Goal: Task Accomplishment & Management: Use online tool/utility

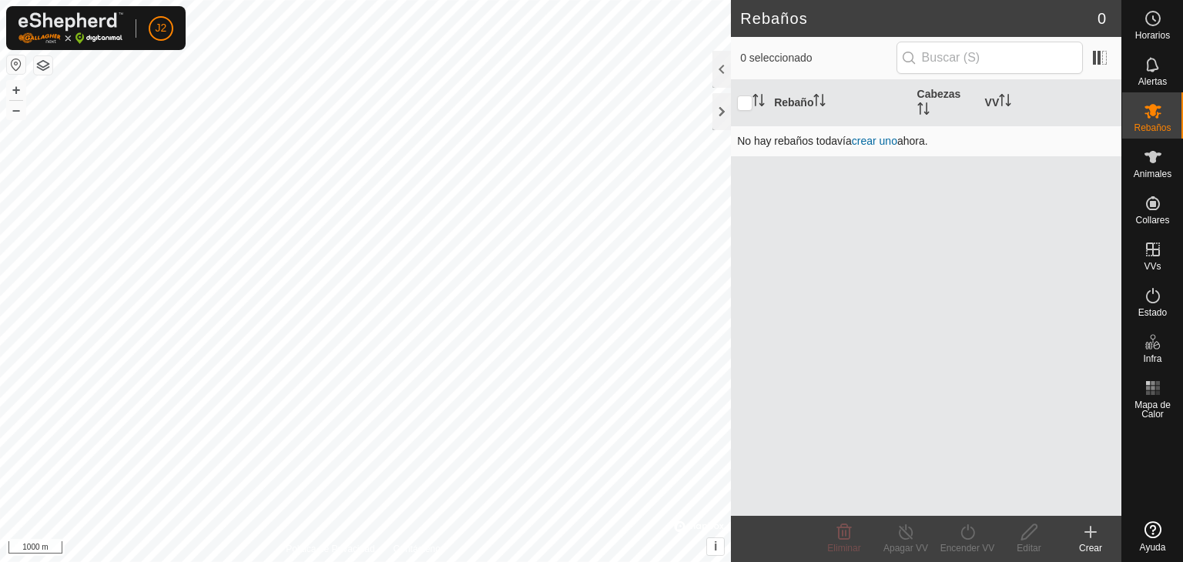
click at [890, 141] on link "crear uno" at bounding box center [874, 141] width 45 height 12
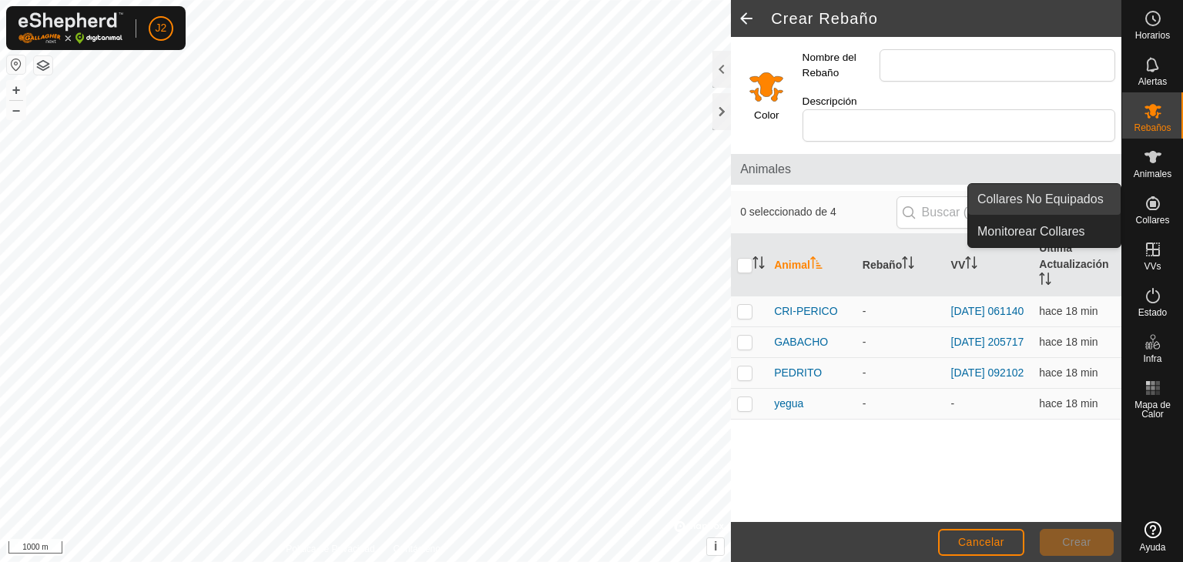
click at [1090, 202] on link "Collares No Equipados" at bounding box center [1044, 199] width 152 height 31
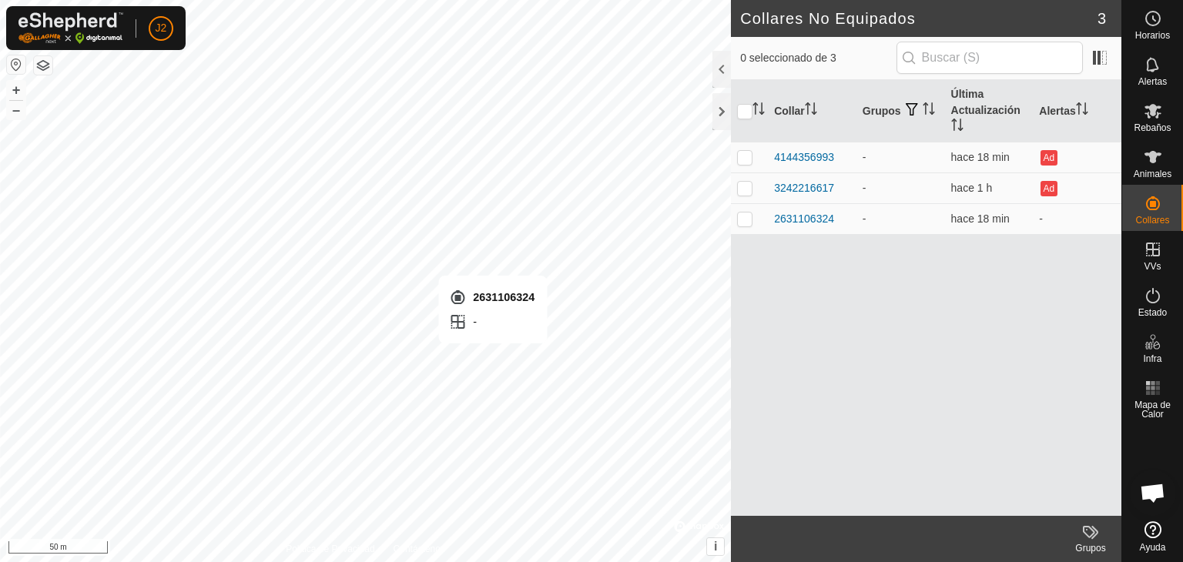
checkbox input "true"
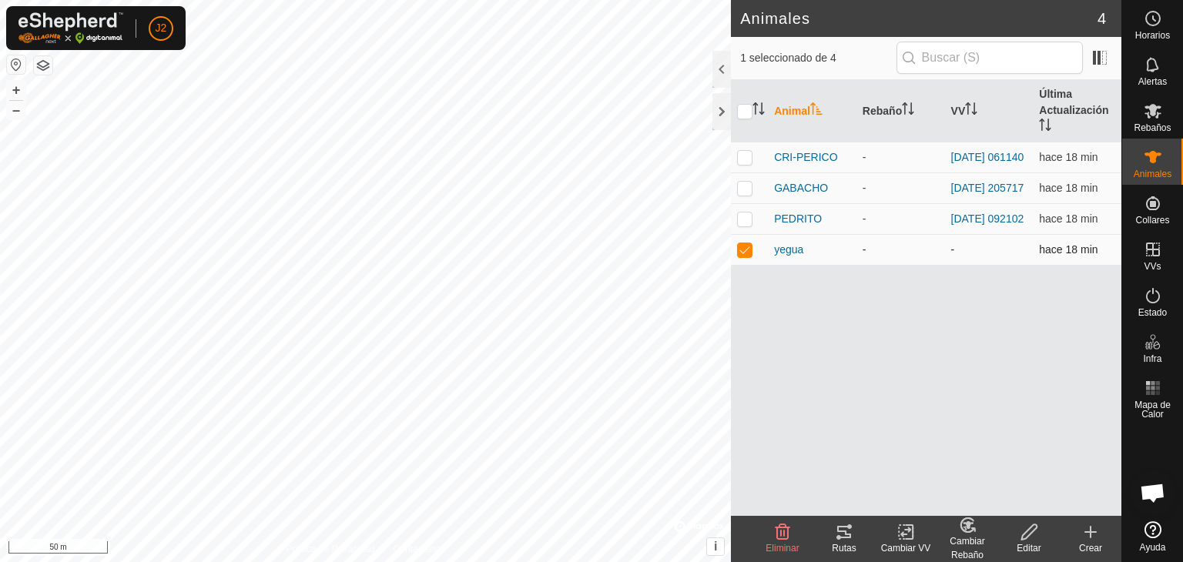
click at [745, 256] on p-checkbox at bounding box center [744, 249] width 15 height 12
checkbox input "false"
click at [1147, 164] on icon at bounding box center [1153, 157] width 18 height 18
click at [1158, 160] on icon at bounding box center [1153, 157] width 18 height 18
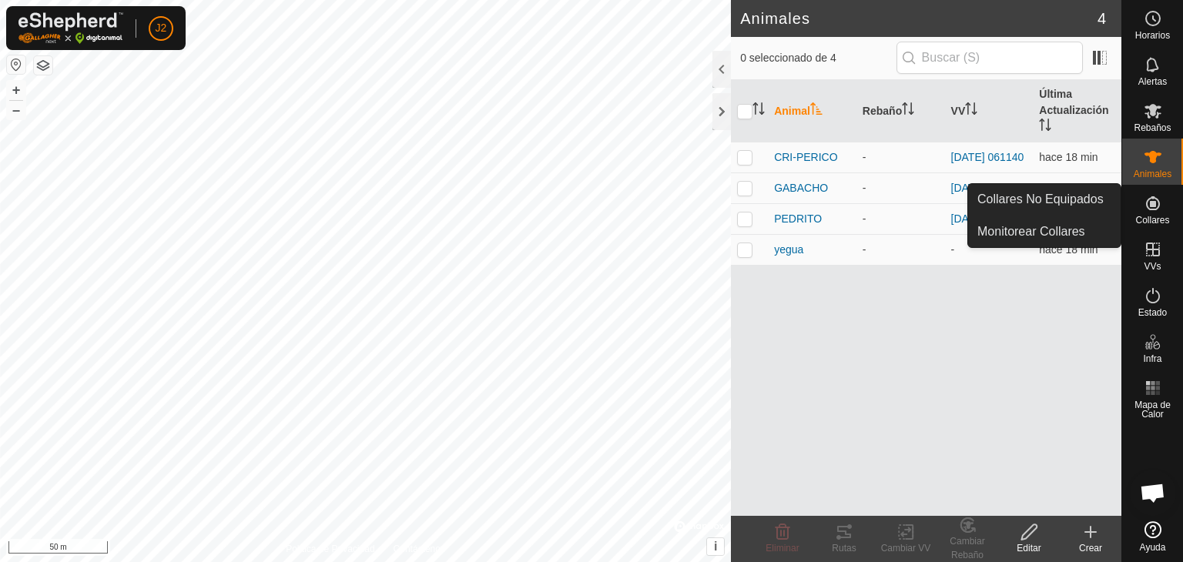
click at [1105, 199] on link "Collares No Equipados" at bounding box center [1044, 199] width 152 height 31
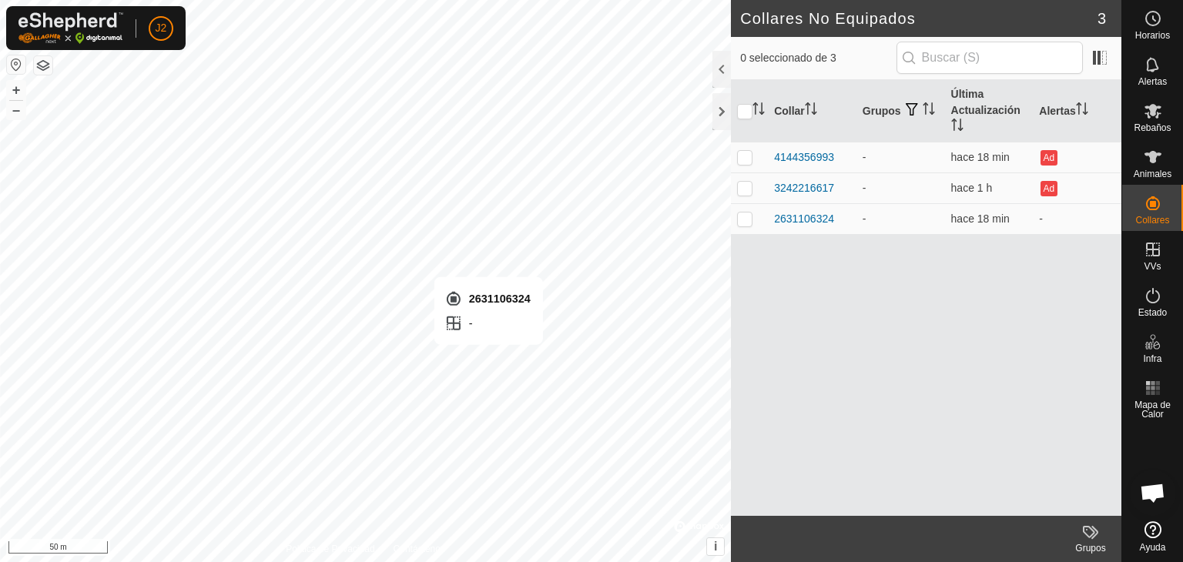
checkbox input "true"
click at [804, 216] on div "2631106324" at bounding box center [804, 219] width 60 height 16
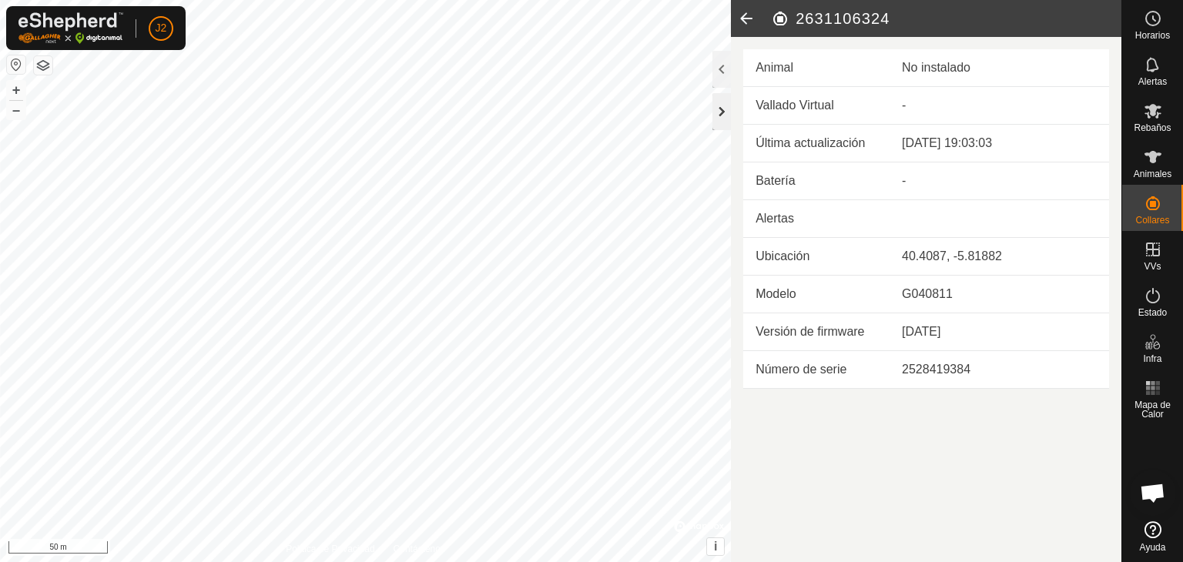
click at [728, 112] on div at bounding box center [721, 111] width 18 height 37
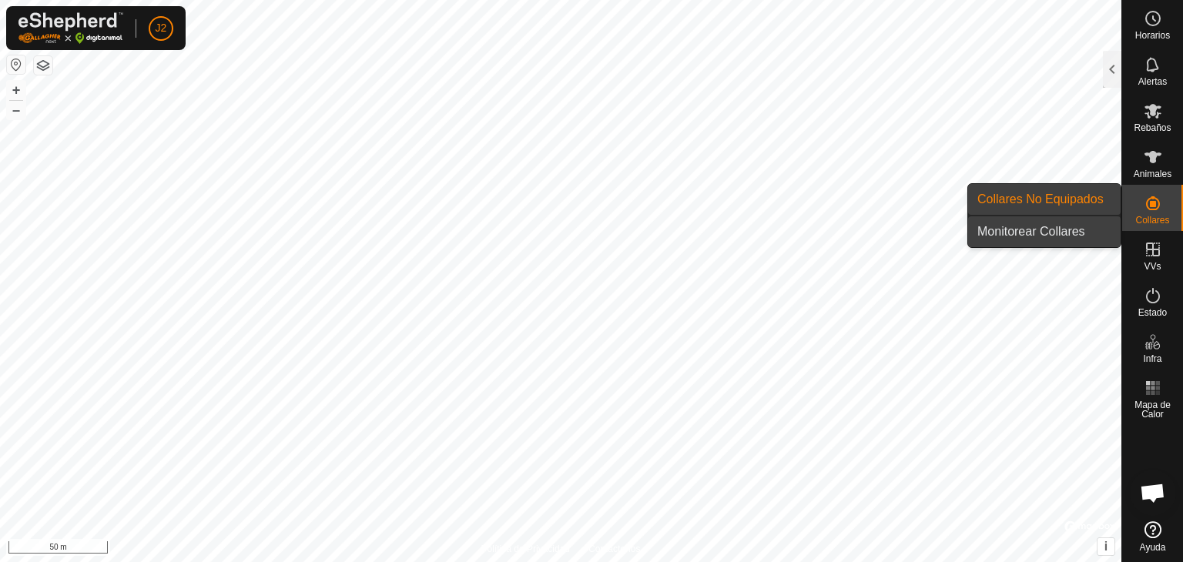
click at [1087, 229] on link "Monitorear Collares" at bounding box center [1044, 231] width 152 height 31
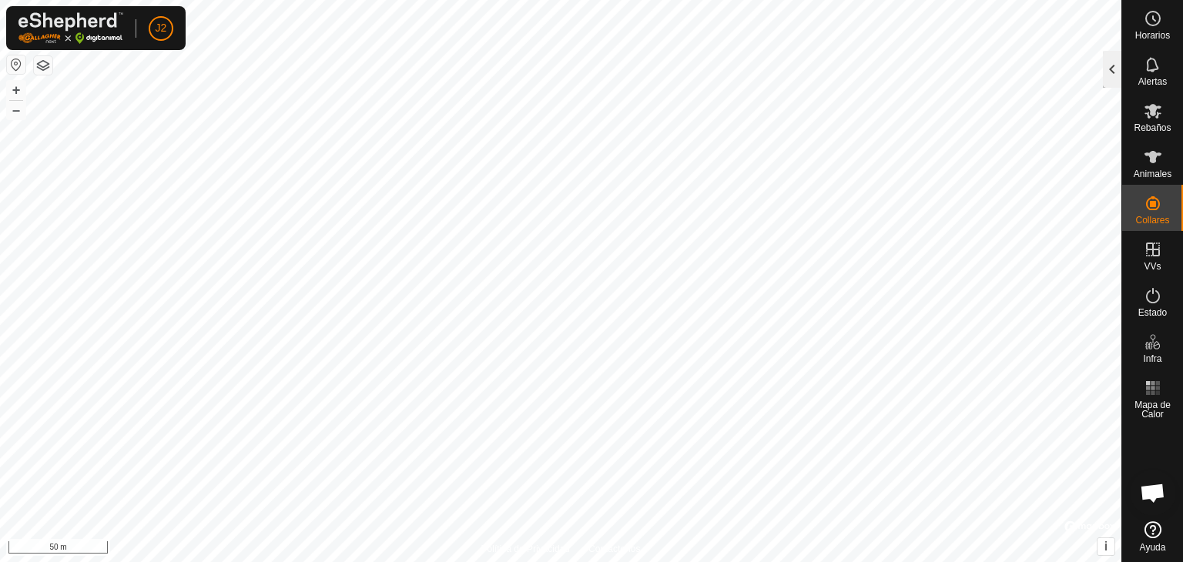
click at [1110, 68] on div at bounding box center [1112, 69] width 18 height 37
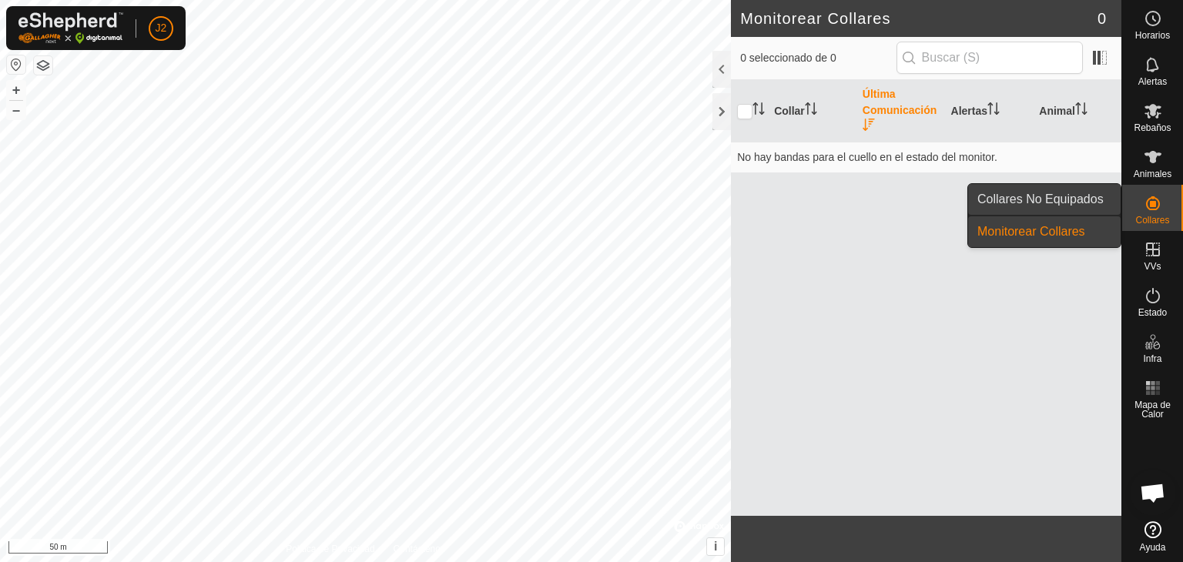
click at [1072, 200] on link "Collares No Equipados" at bounding box center [1044, 199] width 152 height 31
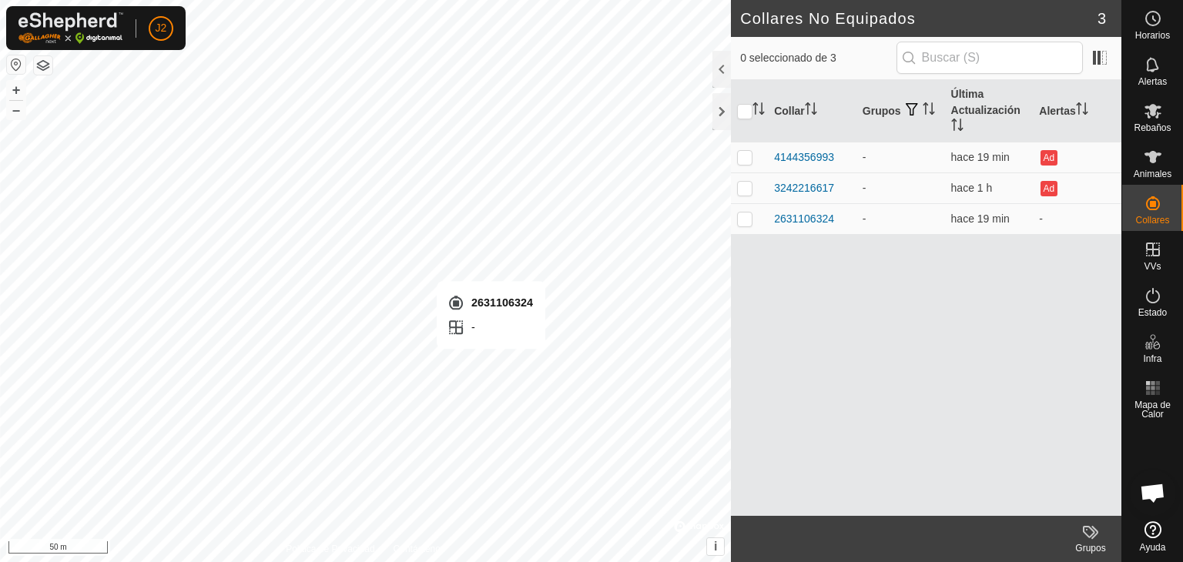
checkbox input "true"
click at [1156, 169] on span "Animales" at bounding box center [1153, 173] width 38 height 9
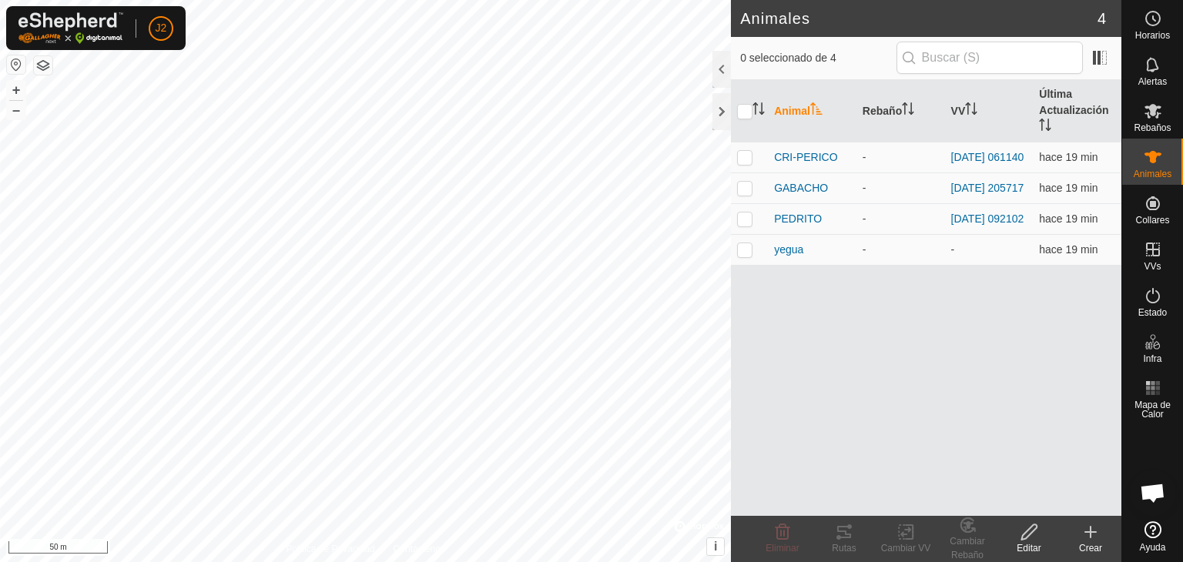
click at [1097, 534] on icon at bounding box center [1090, 532] width 18 height 18
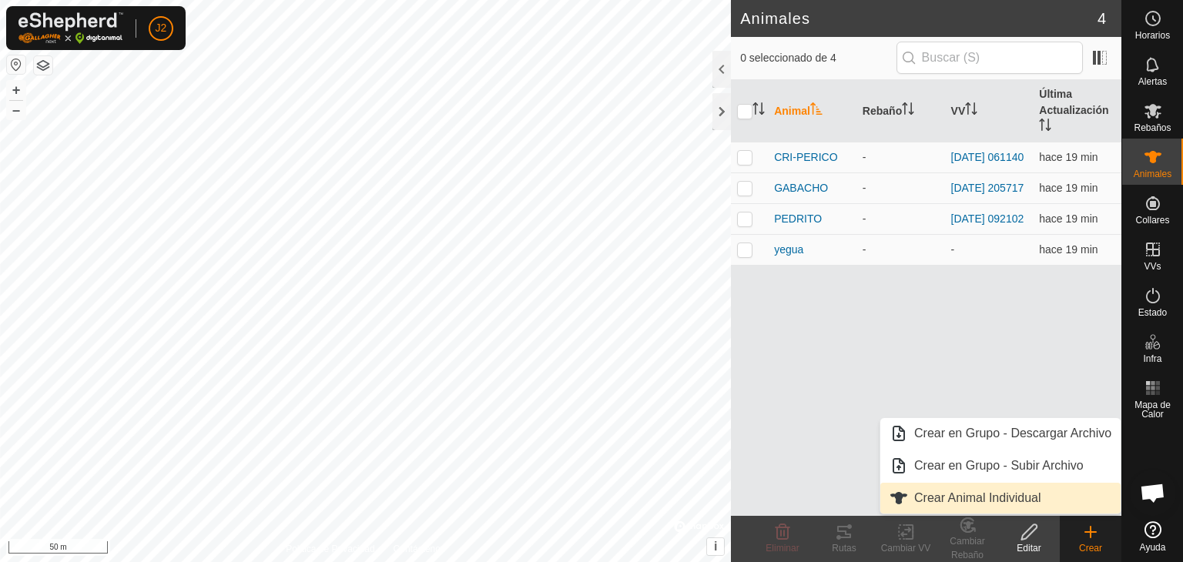
click at [959, 496] on link "Crear Animal Individual" at bounding box center [1000, 498] width 240 height 31
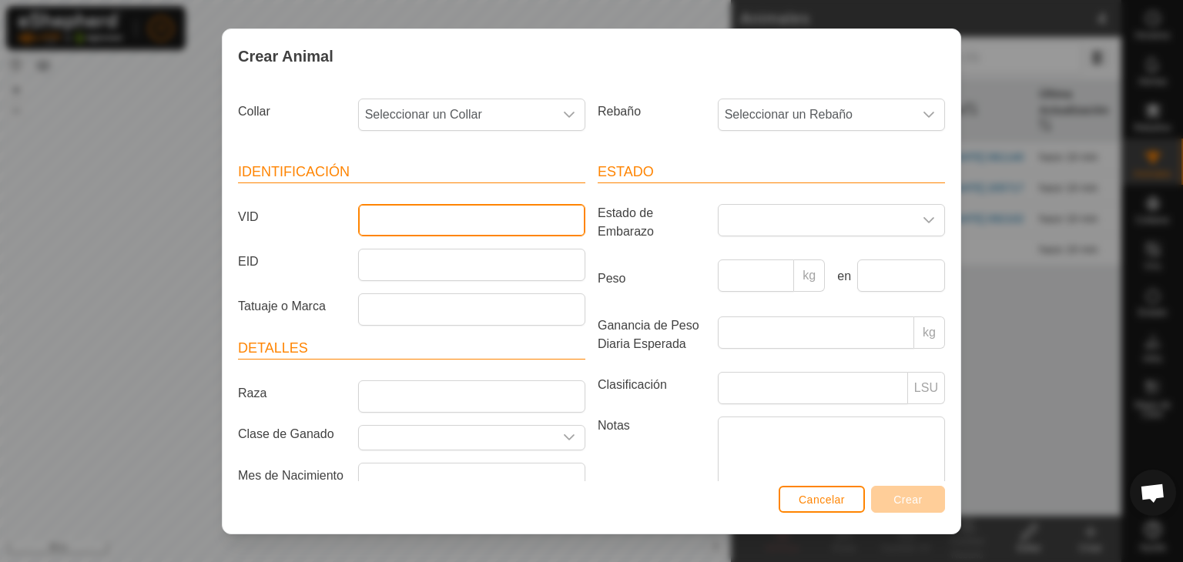
click at [437, 216] on input "VID" at bounding box center [471, 220] width 227 height 32
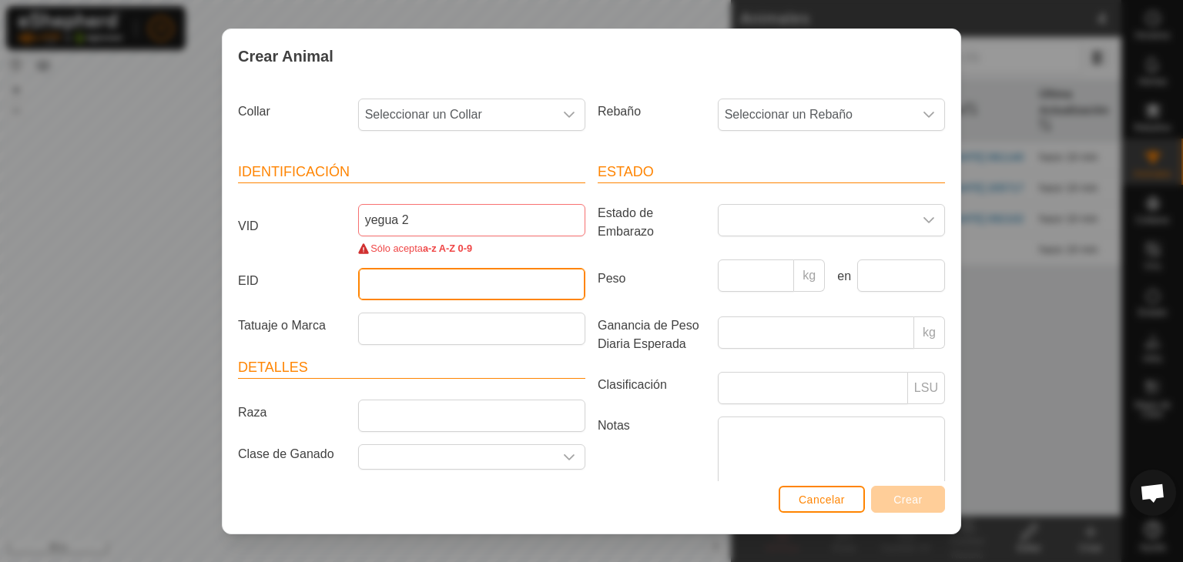
click at [414, 290] on input "EID" at bounding box center [471, 284] width 227 height 32
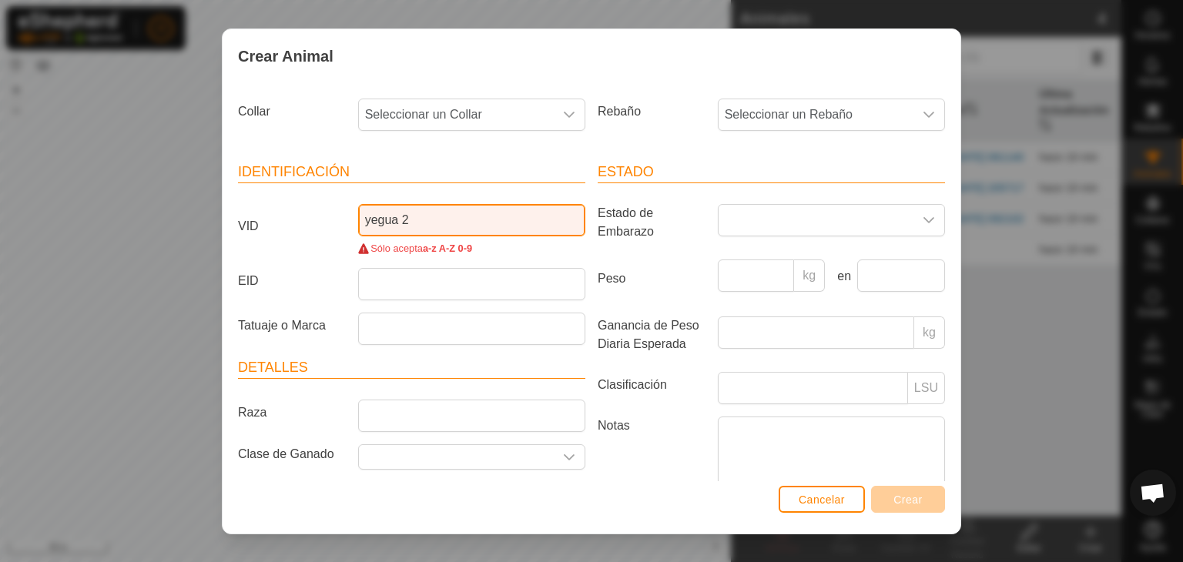
click at [399, 219] on input "yegua 2" at bounding box center [471, 220] width 227 height 32
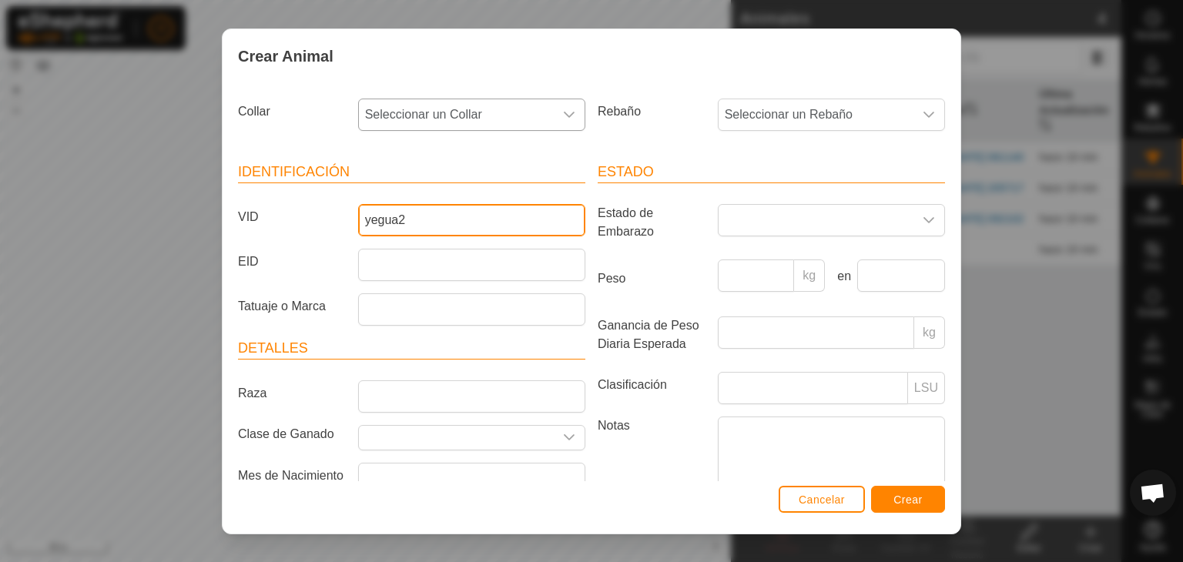
type input "yegua2"
click at [450, 103] on span "Seleccionar un Collar" at bounding box center [456, 114] width 195 height 31
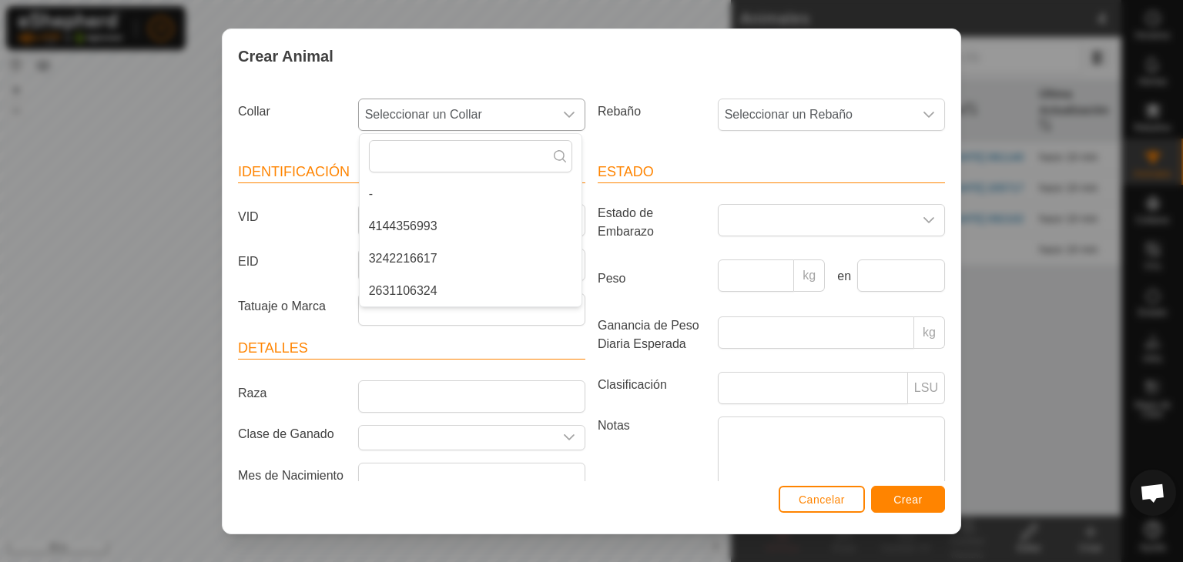
click at [426, 284] on li "2631106324" at bounding box center [471, 291] width 222 height 31
click at [807, 111] on span "Seleccionar un Rebaño" at bounding box center [815, 114] width 195 height 31
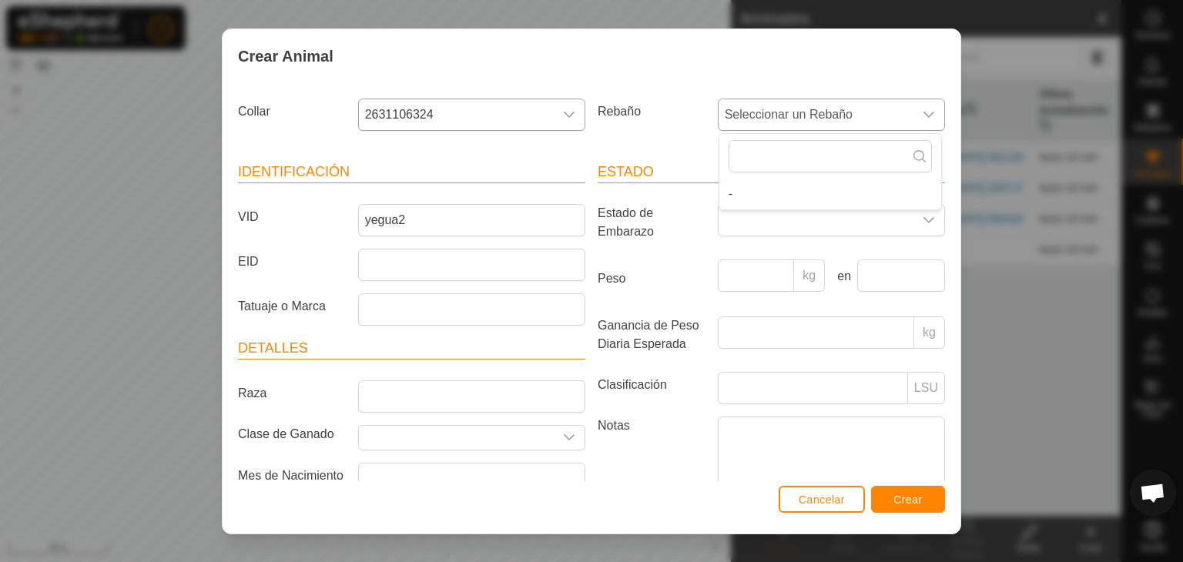
click at [807, 111] on span "Seleccionar un Rebaño" at bounding box center [815, 114] width 195 height 31
click at [901, 502] on span "Crear" at bounding box center [907, 500] width 29 height 12
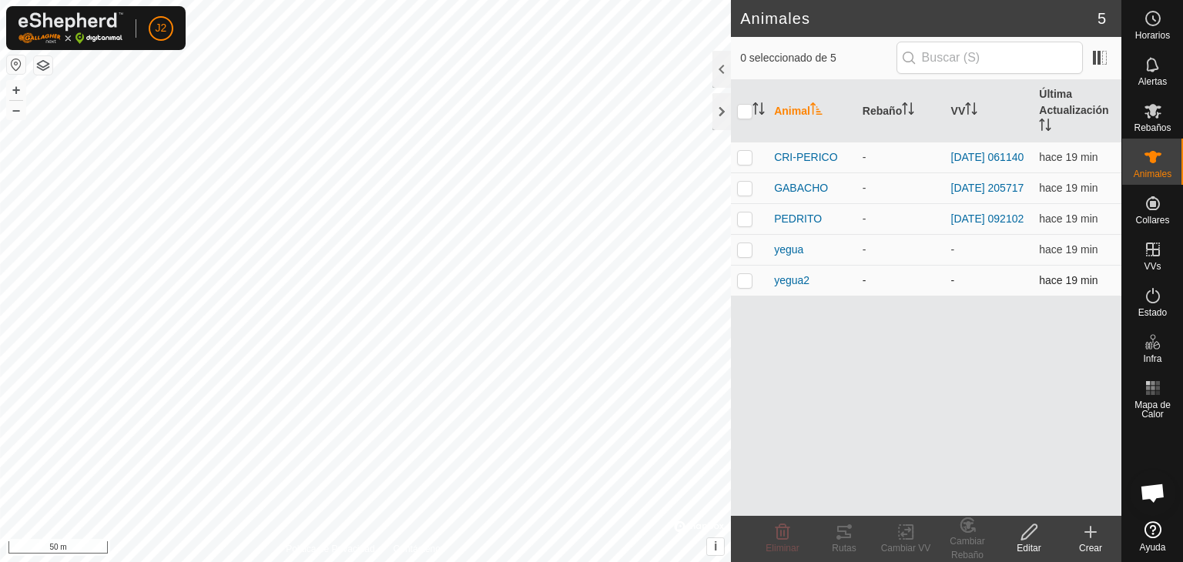
click at [751, 286] on p-checkbox at bounding box center [744, 280] width 15 height 12
checkbox input "true"
click at [749, 256] on p-checkbox at bounding box center [744, 249] width 15 height 12
checkbox input "false"
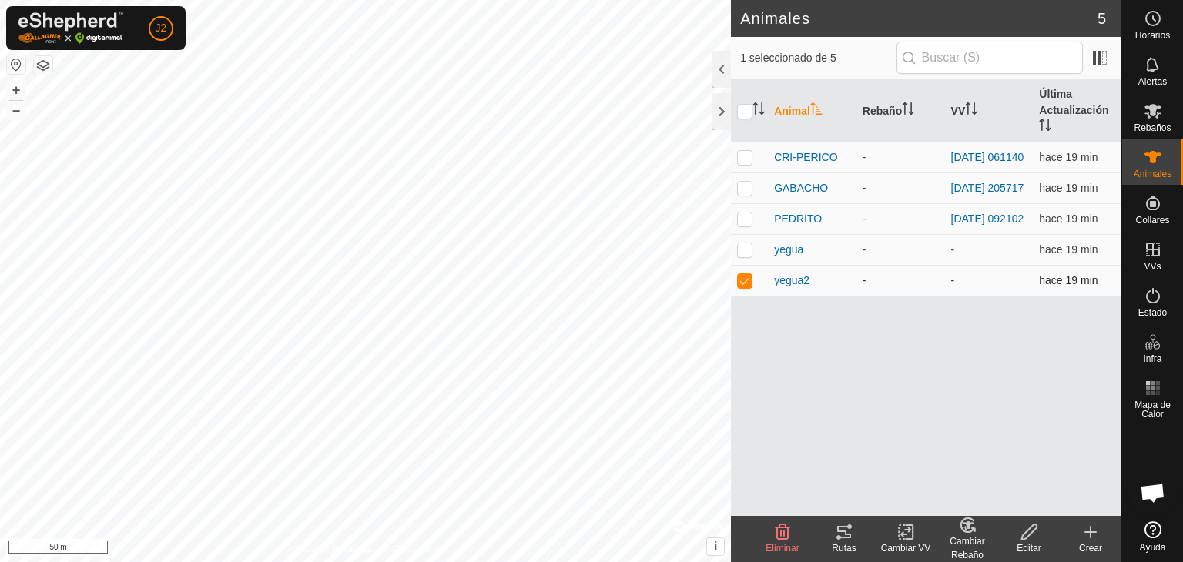
click at [743, 286] on p-checkbox at bounding box center [744, 280] width 15 height 12
checkbox input "false"
click at [1147, 116] on icon at bounding box center [1152, 111] width 17 height 15
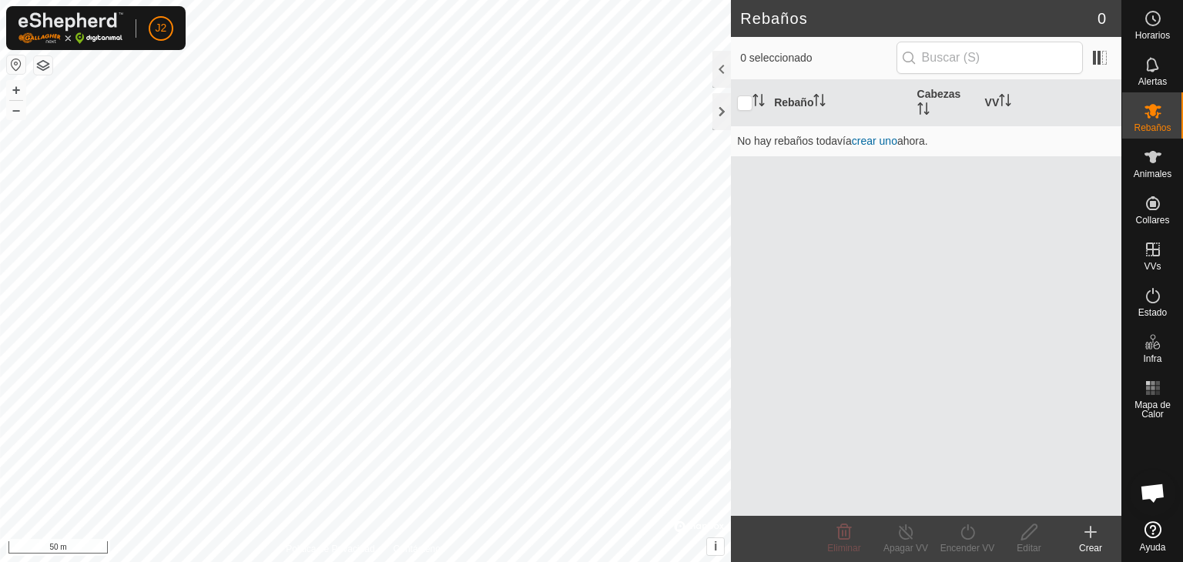
click at [1097, 527] on icon at bounding box center [1090, 532] width 18 height 18
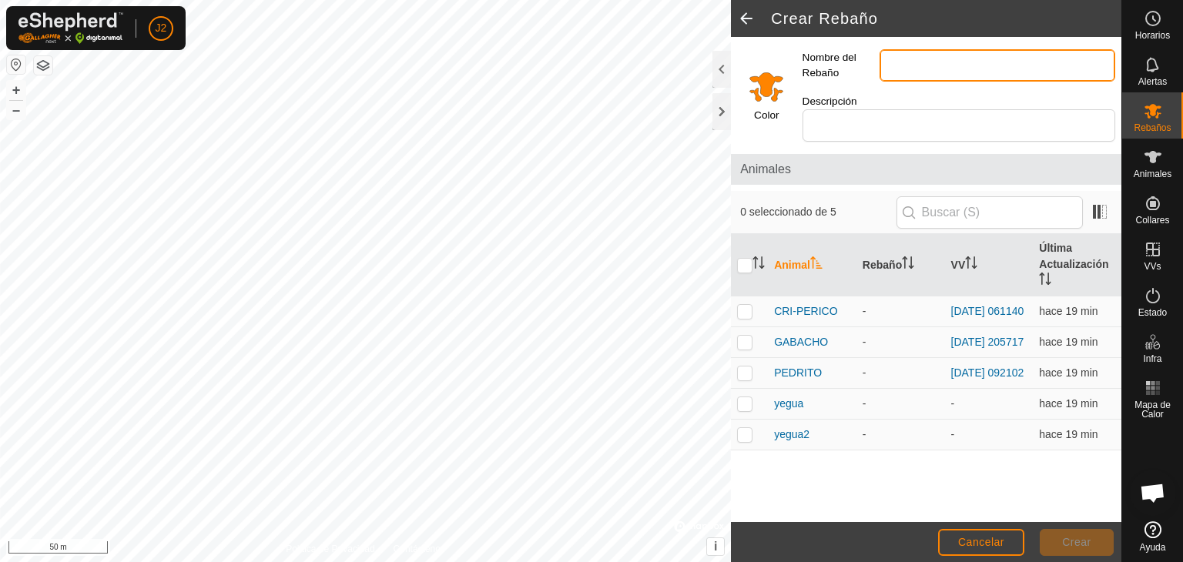
click at [903, 62] on input "Nombre del Rebaño" at bounding box center [997, 65] width 236 height 32
type input "yeguas"
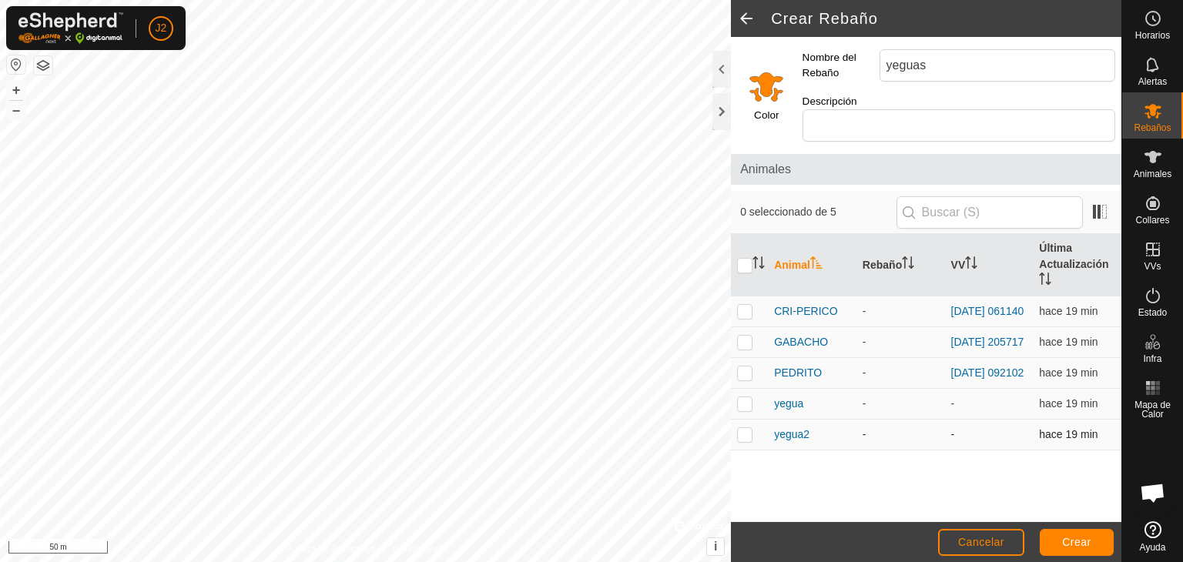
click at [752, 428] on p-checkbox at bounding box center [744, 434] width 15 height 12
checkbox input "true"
click at [749, 397] on p-checkbox at bounding box center [744, 403] width 15 height 12
checkbox input "true"
click at [1083, 536] on span "Crear" at bounding box center [1076, 542] width 29 height 12
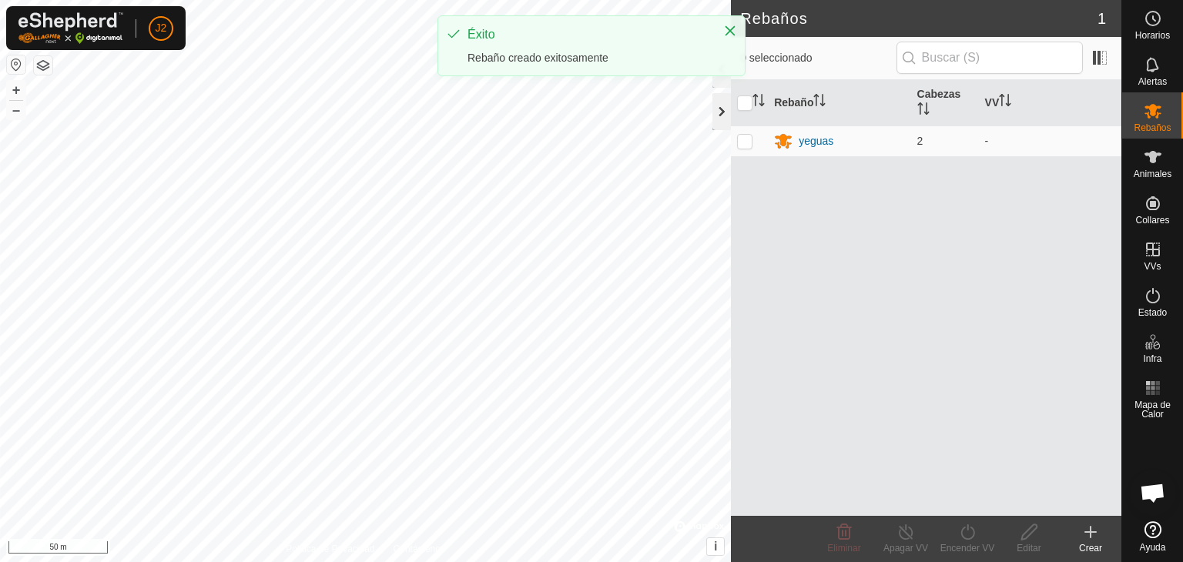
click at [721, 107] on div at bounding box center [721, 111] width 18 height 37
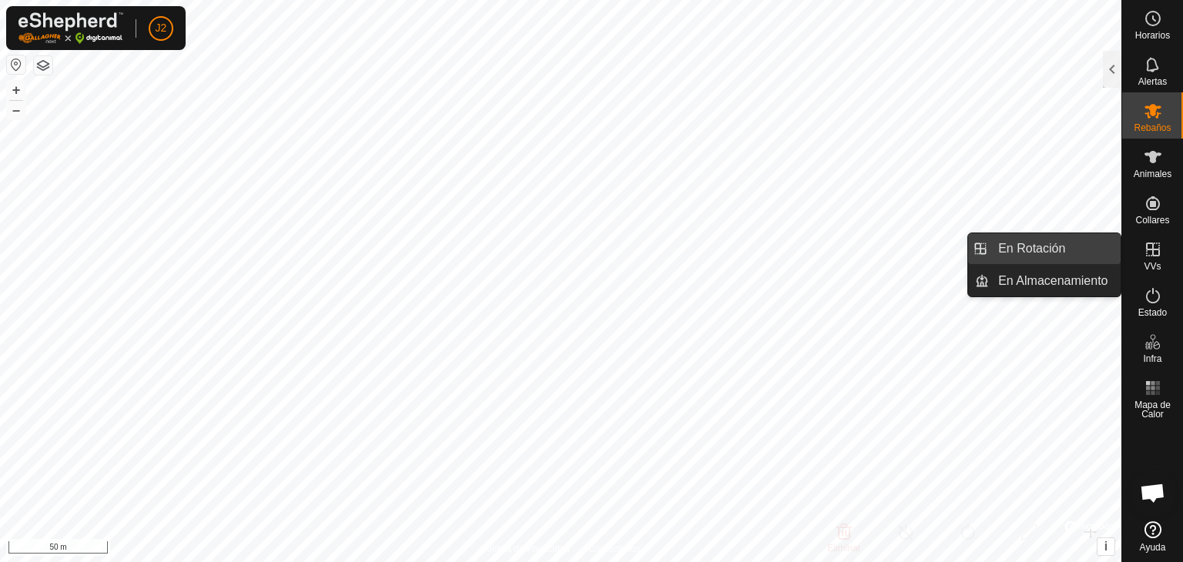
click at [1075, 253] on link "En Rotación" at bounding box center [1055, 248] width 132 height 31
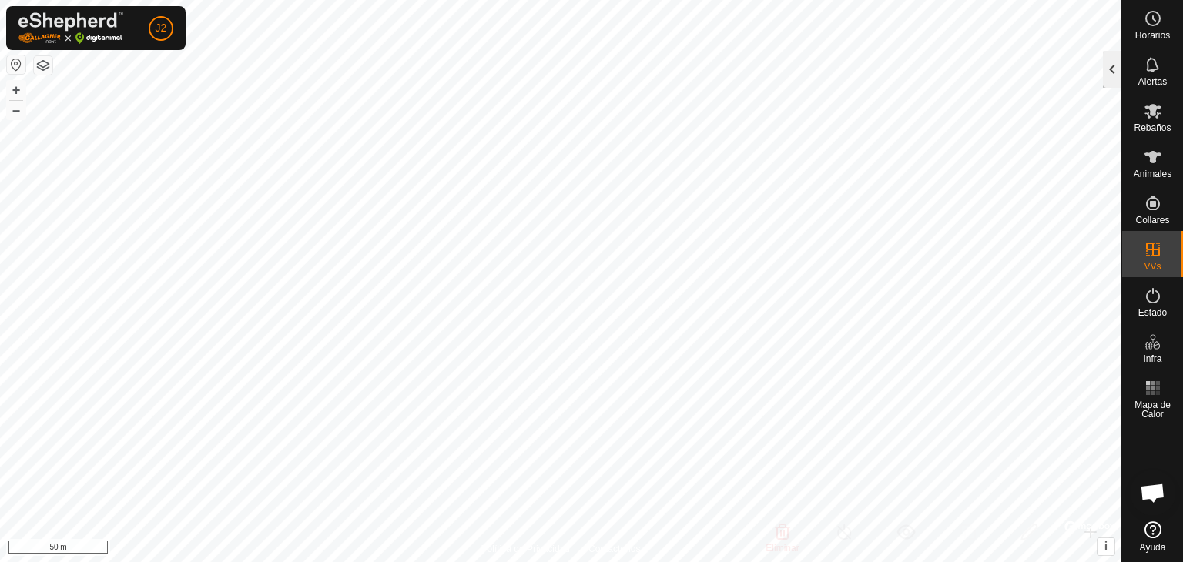
click at [1112, 65] on div at bounding box center [1112, 69] width 18 height 37
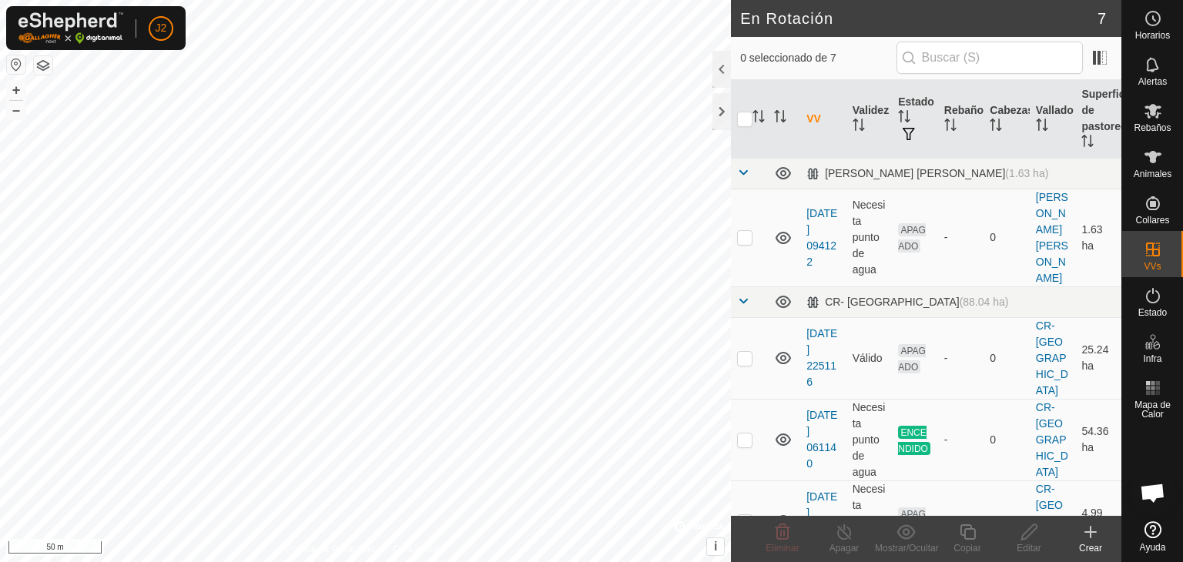
click at [1093, 536] on icon at bounding box center [1090, 532] width 18 height 18
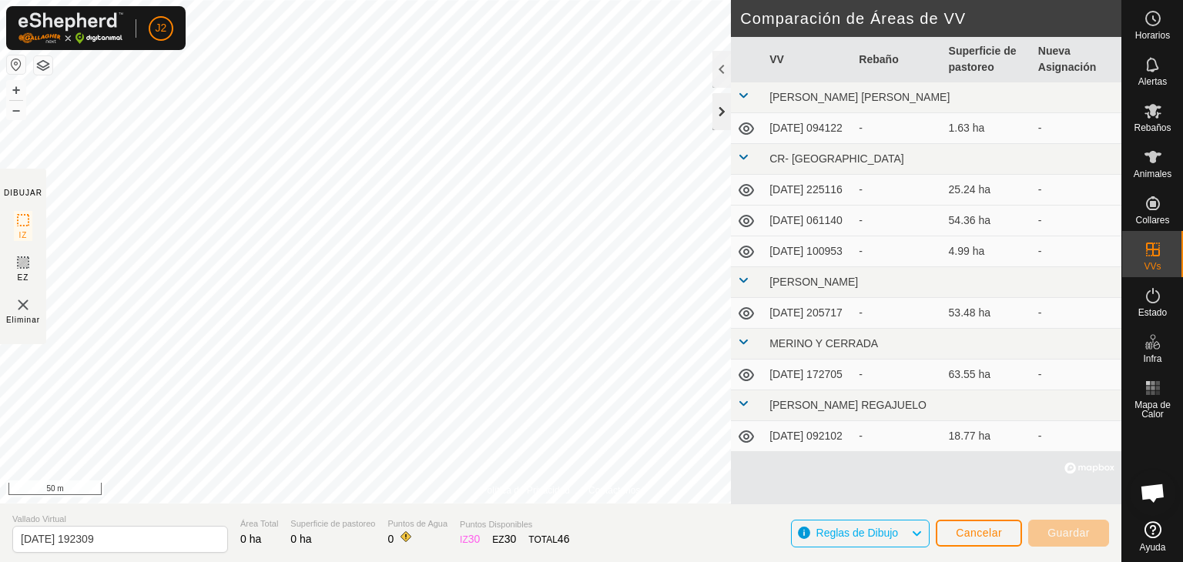
click at [724, 111] on div at bounding box center [721, 111] width 18 height 37
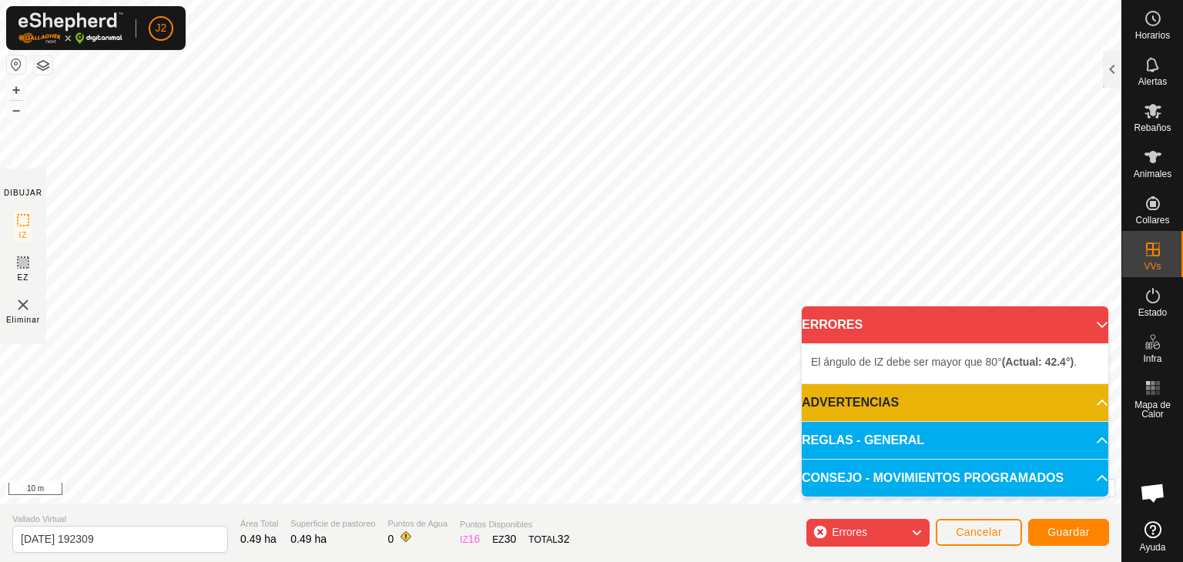
click at [1090, 323] on p-accordion-header "ERRORES" at bounding box center [955, 324] width 306 height 37
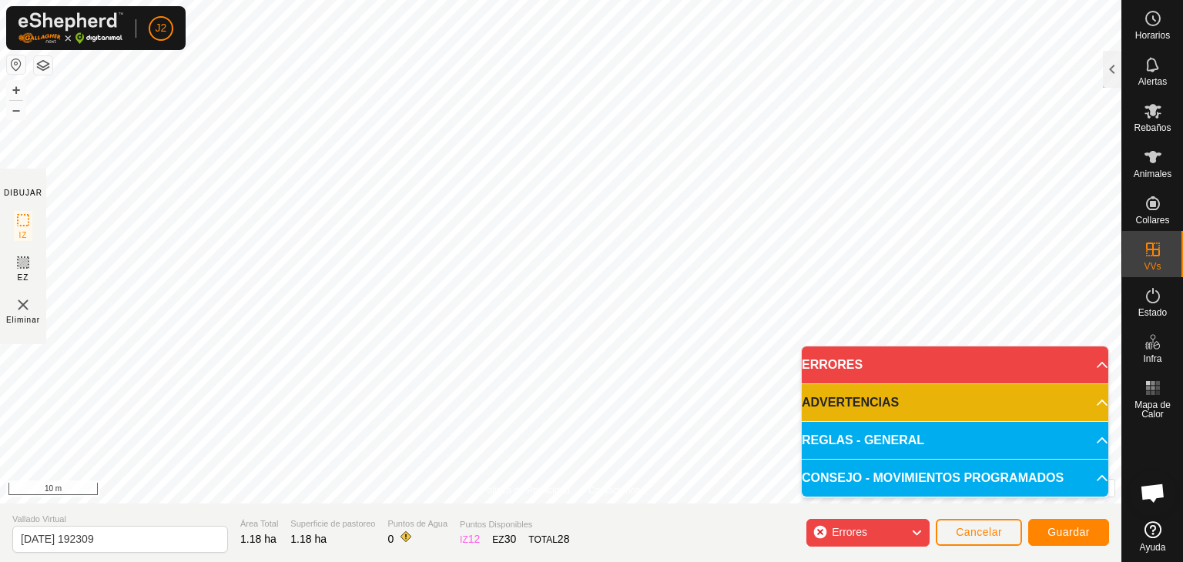
click at [1097, 359] on p-accordion-header "ERRORES" at bounding box center [955, 365] width 306 height 37
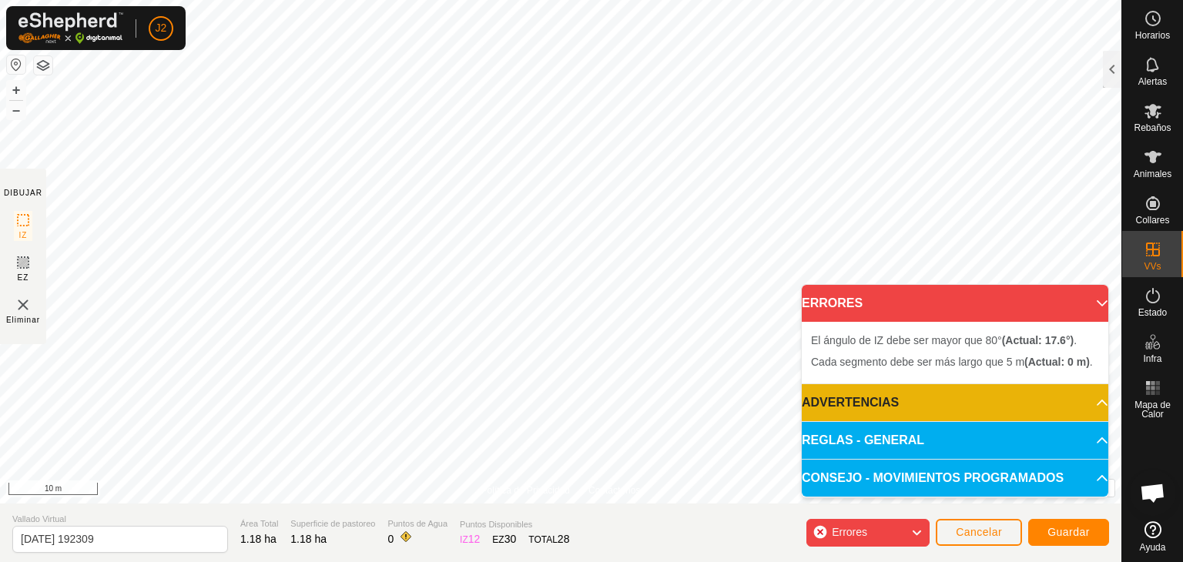
click at [1089, 300] on p-accordion-header "ERRORES" at bounding box center [955, 303] width 306 height 37
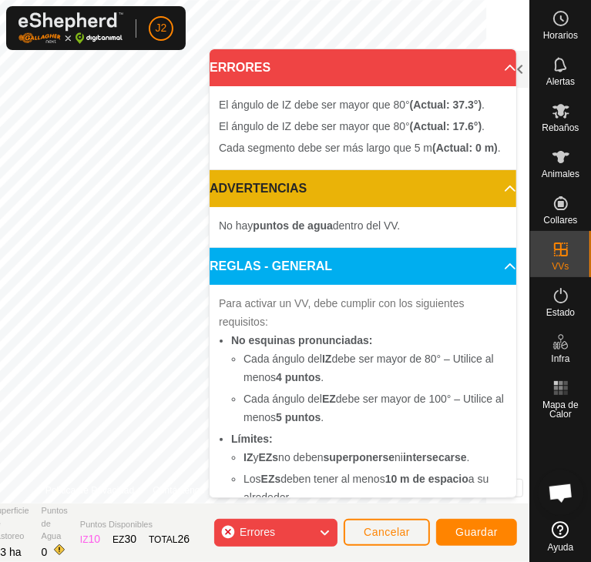
click at [486, 65] on p-accordion-header "ERRORES" at bounding box center [362, 67] width 306 height 37
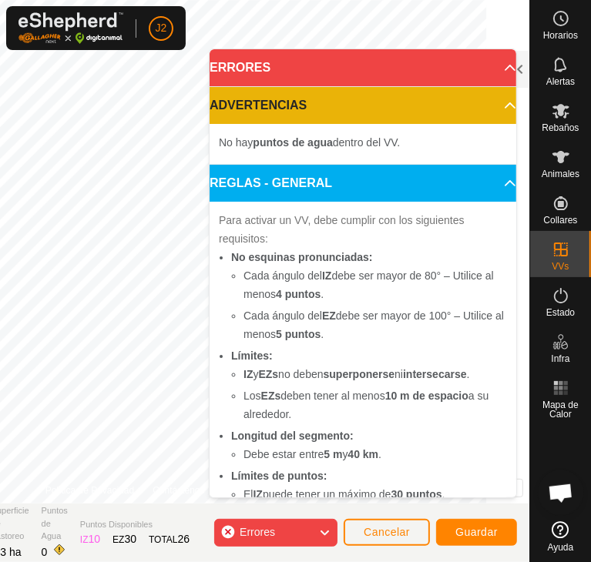
click at [328, 532] on icon at bounding box center [324, 533] width 12 height 20
click at [347, 373] on body "J2 Horarios Alertas Rebaños Animales Collares VVs Estado Infra Mapa de Calor Ay…" at bounding box center [295, 281] width 591 height 562
click at [484, 62] on p-accordion-header "ERRORES" at bounding box center [362, 67] width 306 height 37
drag, startPoint x: 461, startPoint y: 61, endPoint x: 464, endPoint y: 192, distance: 130.9
click at [464, 192] on p-accordion "ERRORES El [PERSON_NAME] de IZ debe ser mayor que 80° (Actual: 33.3°) . El [PER…" at bounding box center [362, 412] width 306 height 727
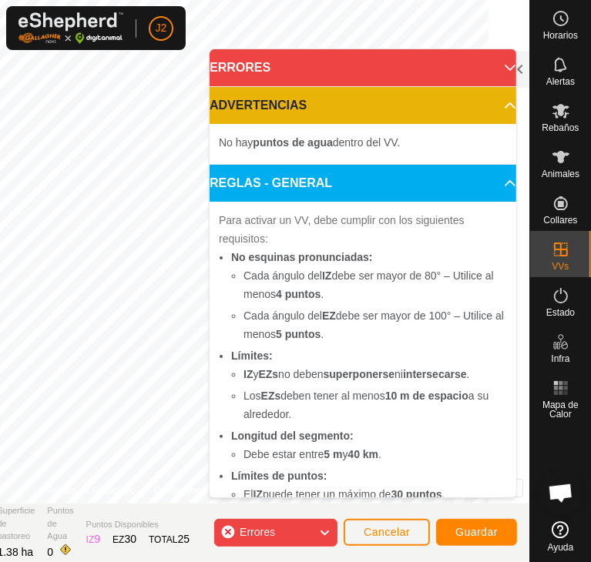
click at [323, 535] on icon at bounding box center [324, 533] width 12 height 20
click at [266, 528] on span "Errores" at bounding box center [256, 532] width 35 height 12
click at [275, 524] on span "Errores" at bounding box center [263, 533] width 48 height 20
click at [292, 520] on div "Errores" at bounding box center [275, 533] width 123 height 28
click at [314, 189] on p-accordion-header "REGLAS - GENERAL" at bounding box center [362, 183] width 306 height 37
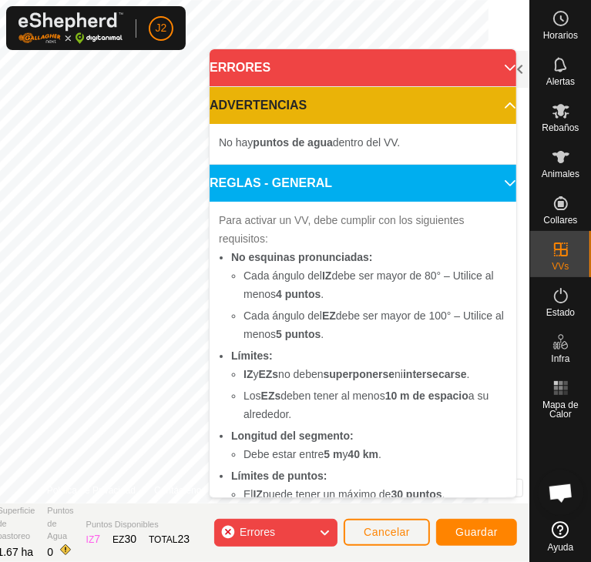
click at [243, 526] on span "Errores" at bounding box center [256, 532] width 35 height 12
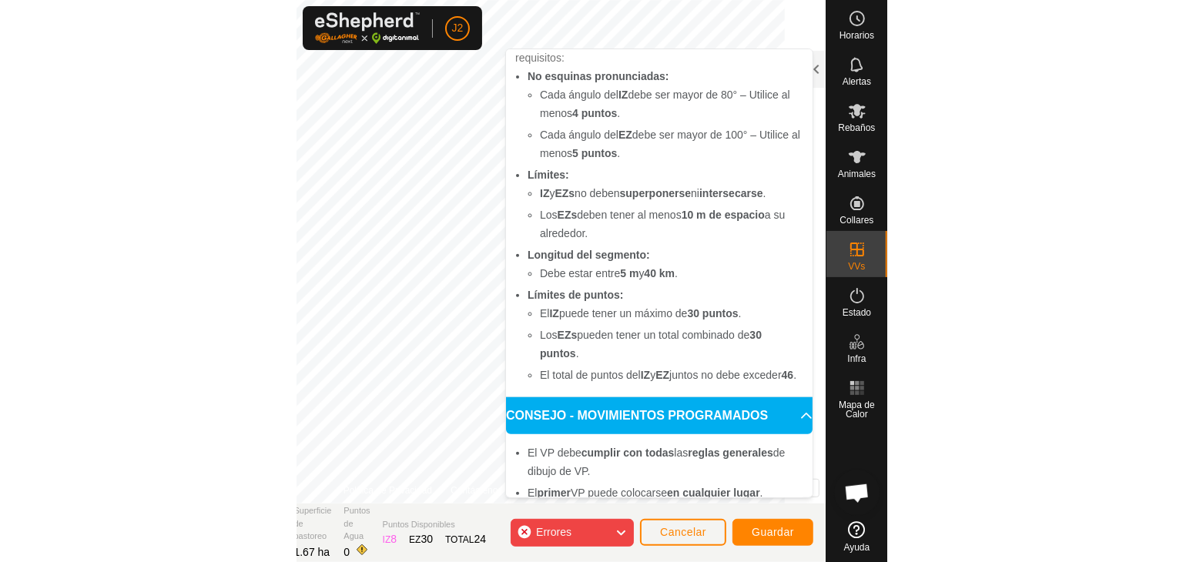
scroll to position [296, 0]
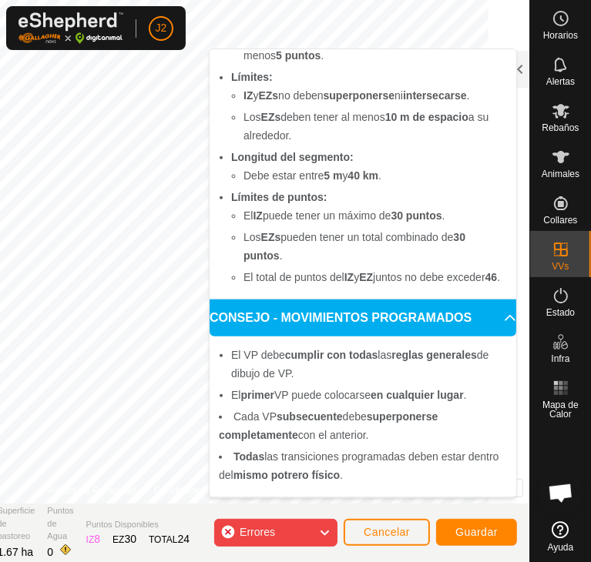
click at [283, 534] on span "Errores" at bounding box center [263, 533] width 48 height 20
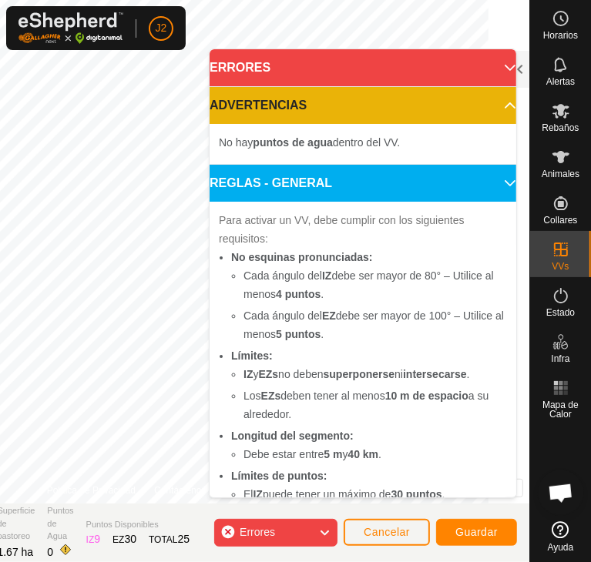
click at [270, 533] on span "Errores" at bounding box center [256, 532] width 35 height 12
click at [265, 524] on span "Errores" at bounding box center [263, 533] width 48 height 20
click at [278, 527] on span "Errores" at bounding box center [263, 533] width 48 height 20
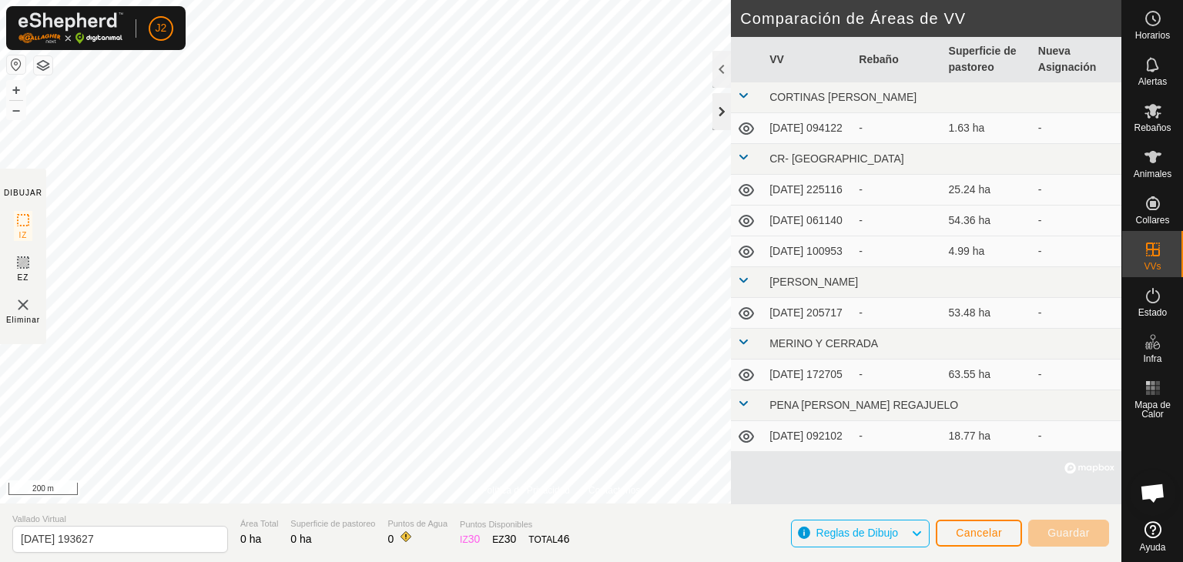
click at [721, 111] on div at bounding box center [721, 111] width 18 height 37
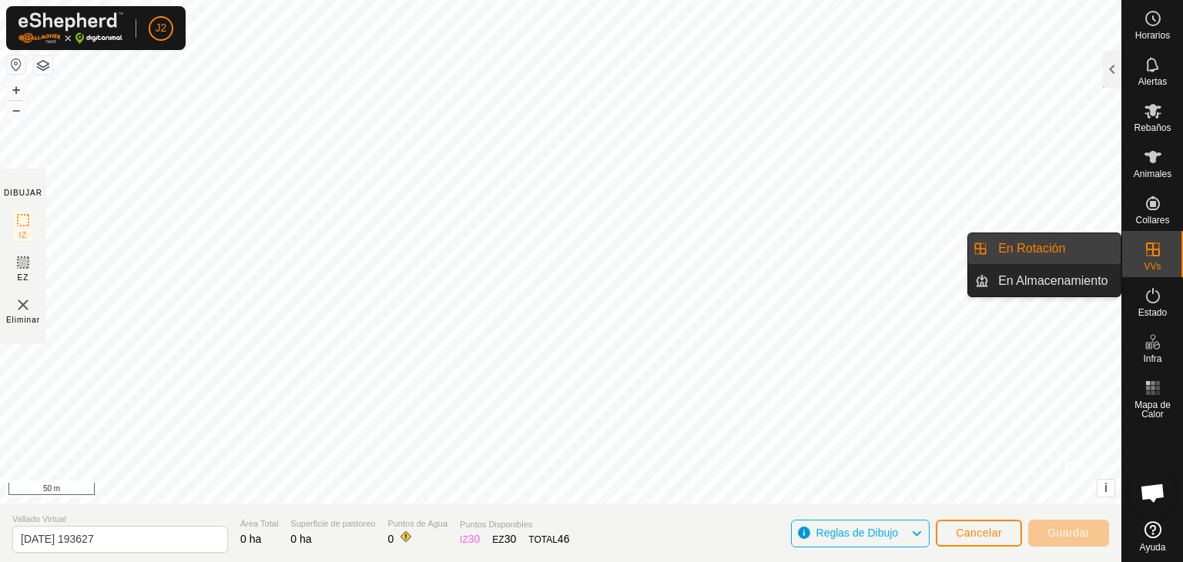
click at [1090, 250] on link "En Rotación" at bounding box center [1055, 248] width 132 height 31
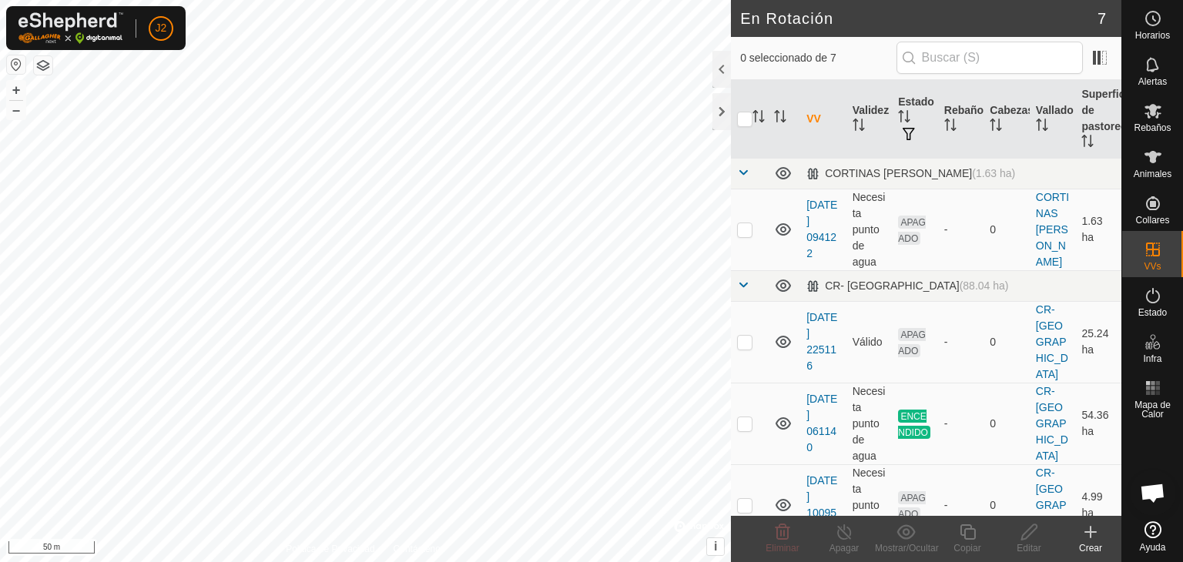
click at [1082, 527] on icon at bounding box center [1090, 532] width 18 height 18
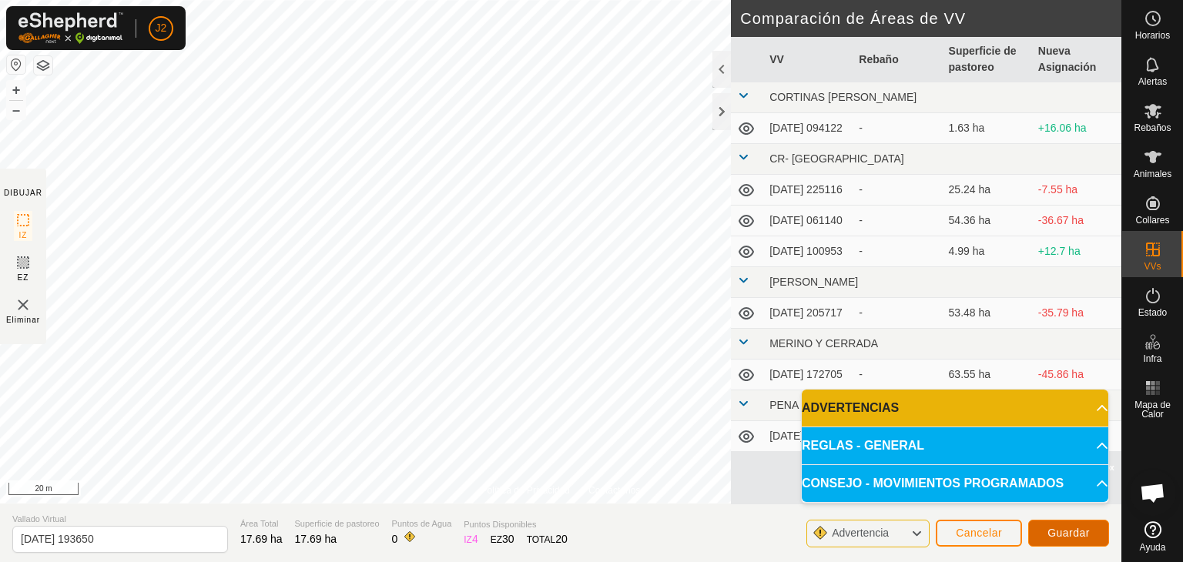
click at [1077, 532] on span "Guardar" at bounding box center [1068, 533] width 42 height 12
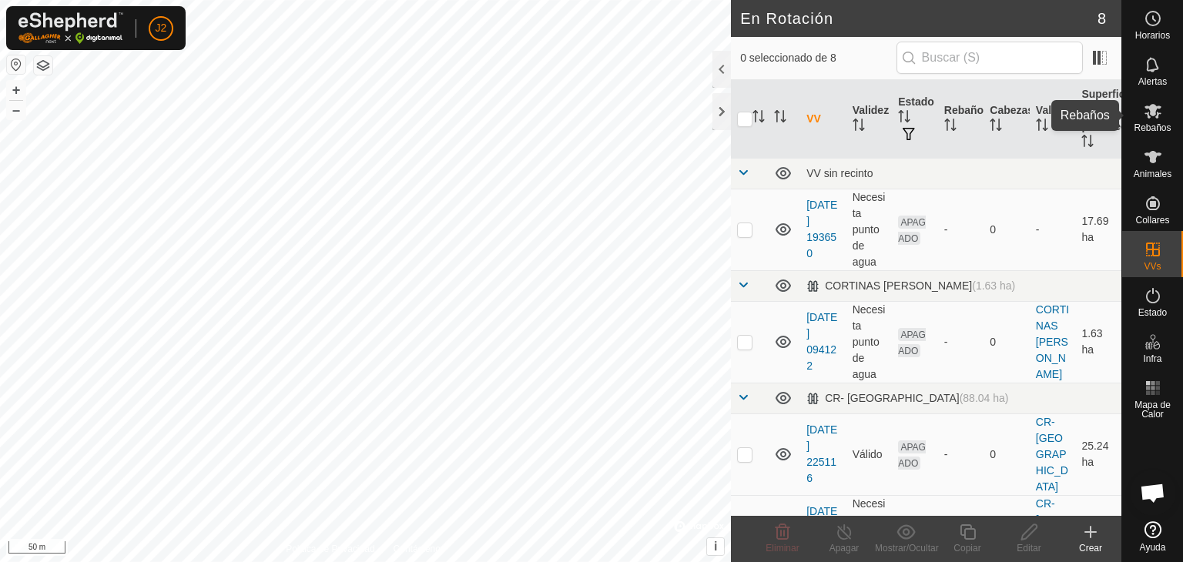
click at [1152, 112] on icon at bounding box center [1152, 111] width 17 height 15
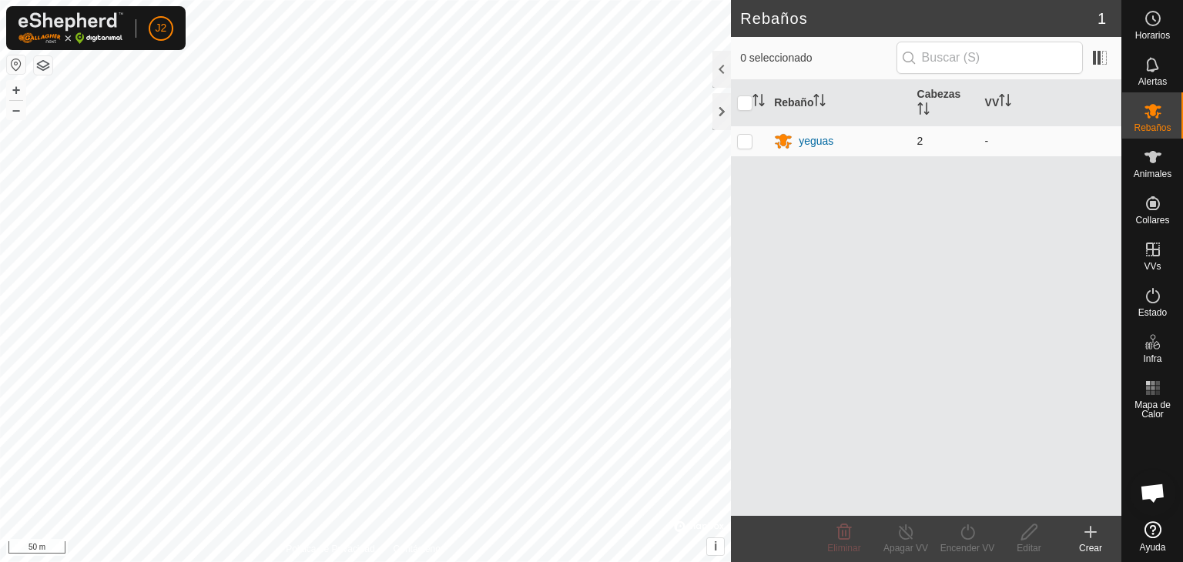
click at [746, 139] on p-checkbox at bounding box center [744, 141] width 15 height 12
checkbox input "true"
click at [967, 538] on icon at bounding box center [967, 532] width 19 height 18
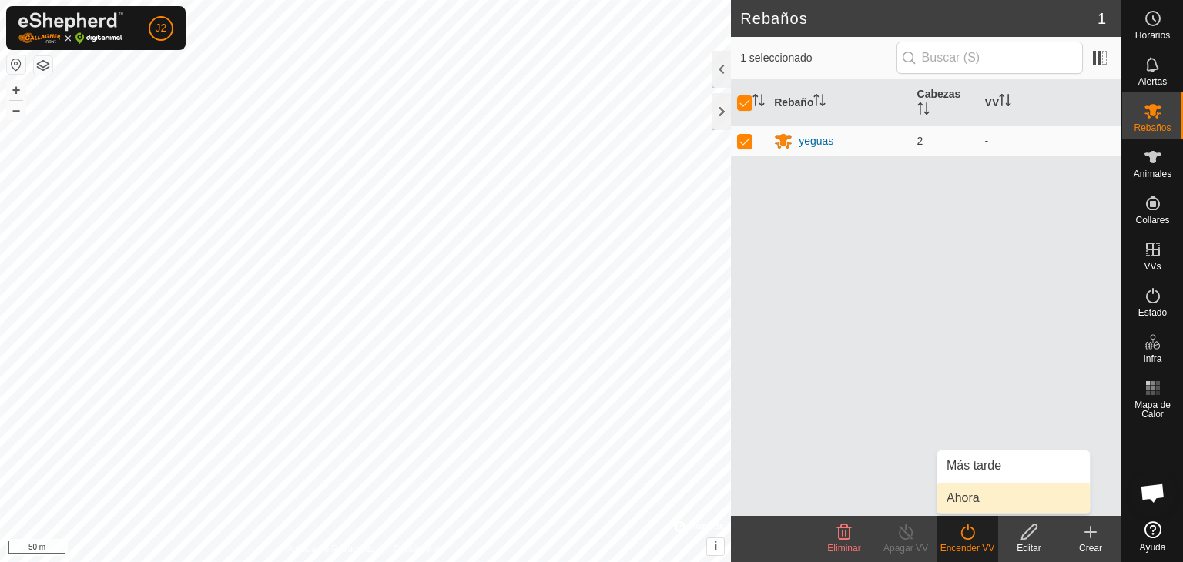
click at [964, 494] on link "Ahora" at bounding box center [1013, 498] width 152 height 31
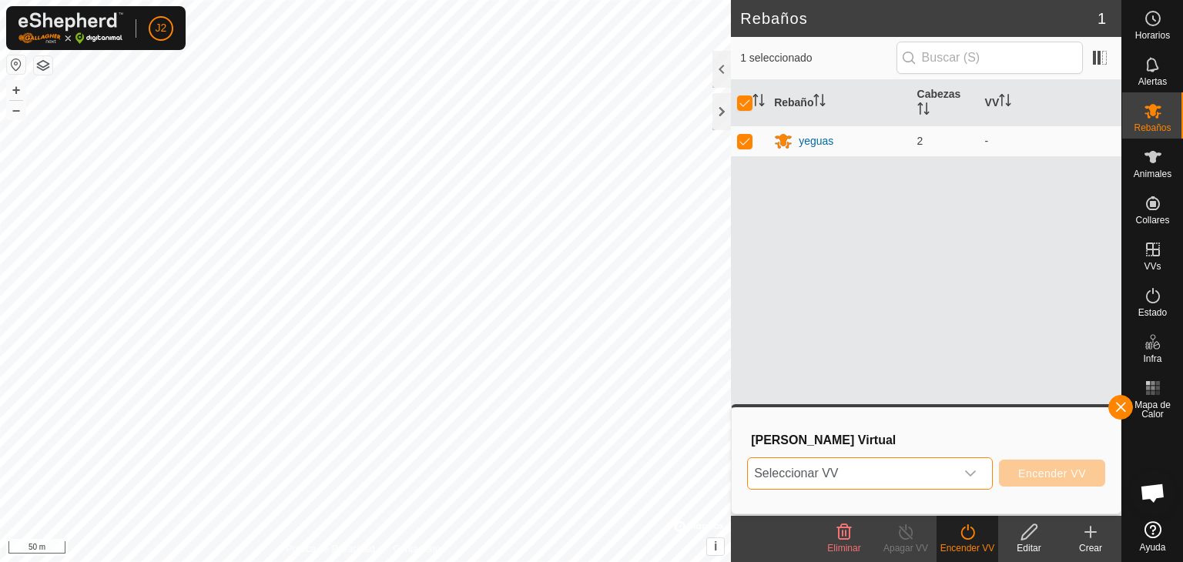
click at [930, 480] on span "Seleccionar VV" at bounding box center [851, 473] width 207 height 31
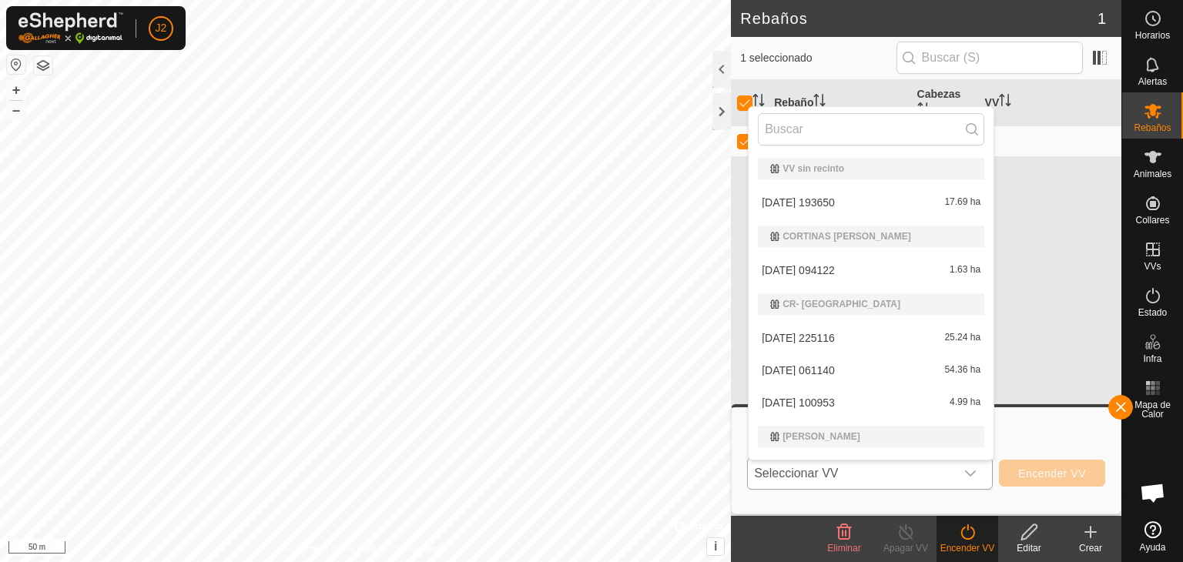
click at [856, 201] on body "J2 Horarios Alertas Rebaños Animales Collares VVs Estado Infra Mapa de Calor Ay…" at bounding box center [591, 281] width 1183 height 562
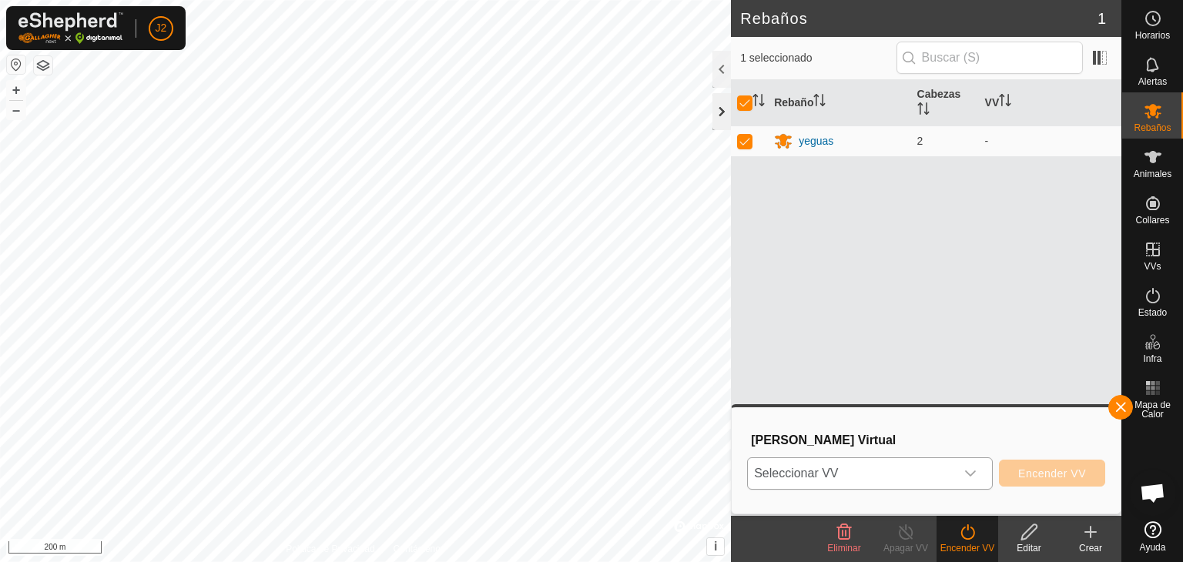
click at [718, 110] on div at bounding box center [721, 111] width 18 height 37
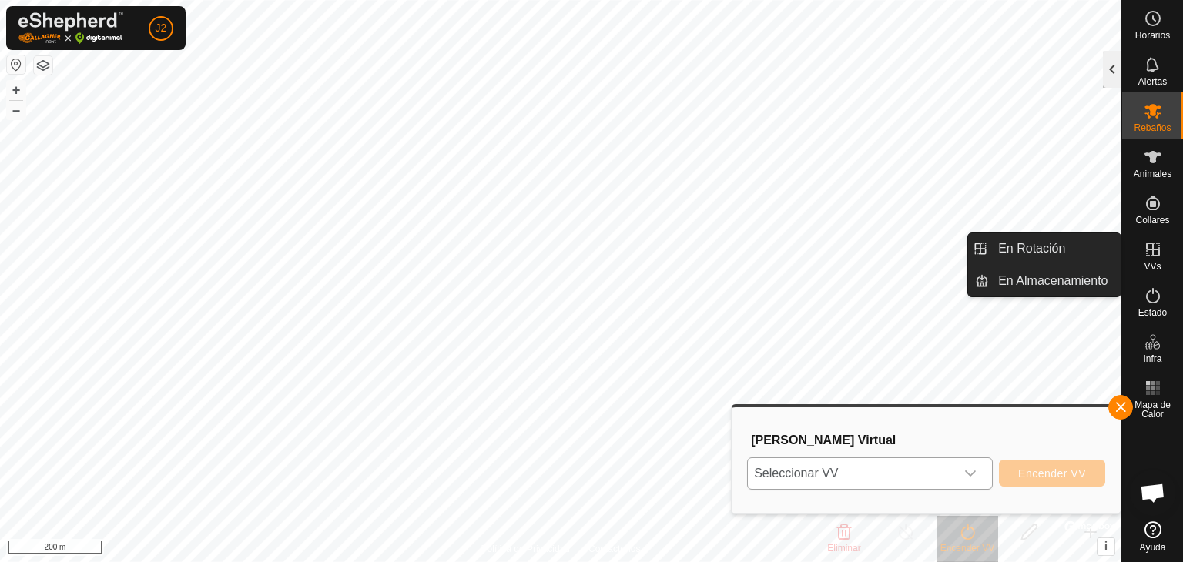
click at [1116, 76] on div at bounding box center [1112, 69] width 18 height 37
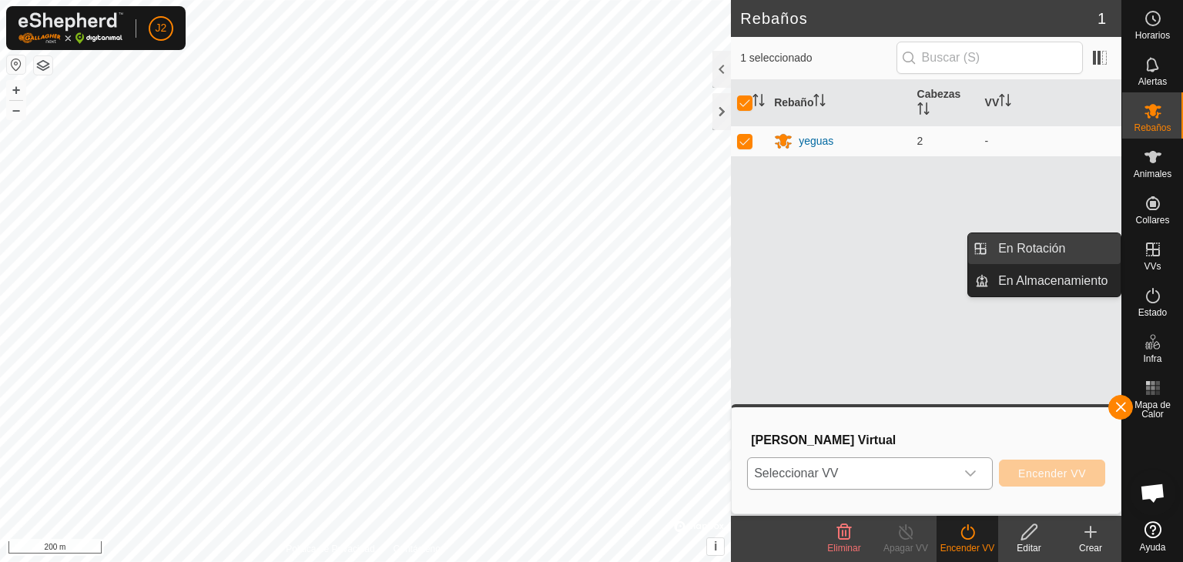
click at [1066, 247] on link "En Rotación" at bounding box center [1055, 248] width 132 height 31
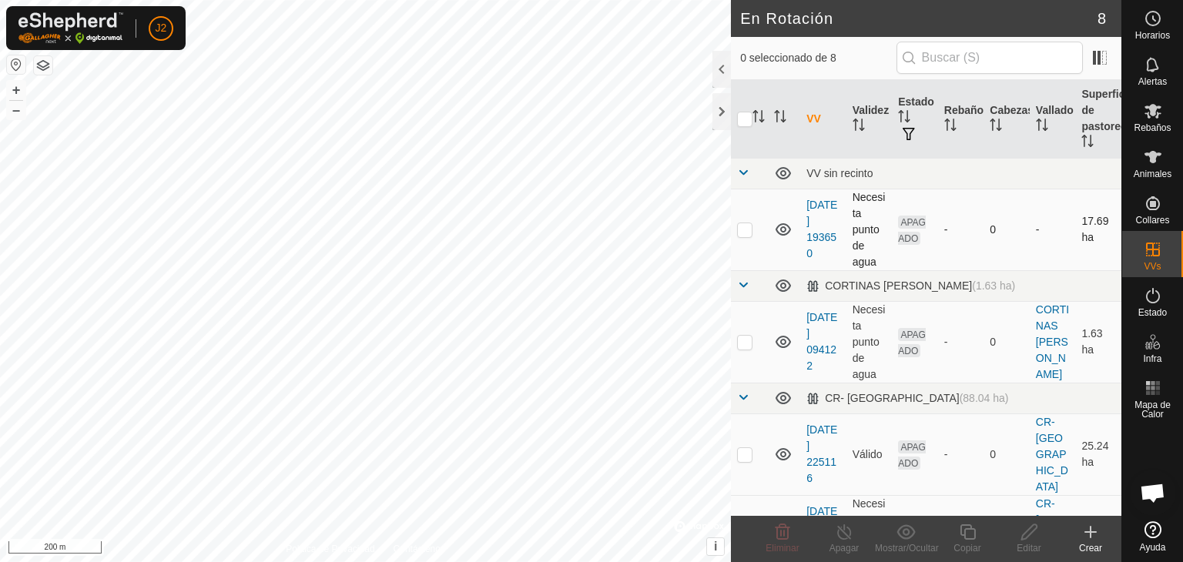
click at [745, 226] on p-checkbox at bounding box center [744, 229] width 15 height 12
checkbox input "true"
click at [1160, 165] on icon at bounding box center [1153, 157] width 18 height 18
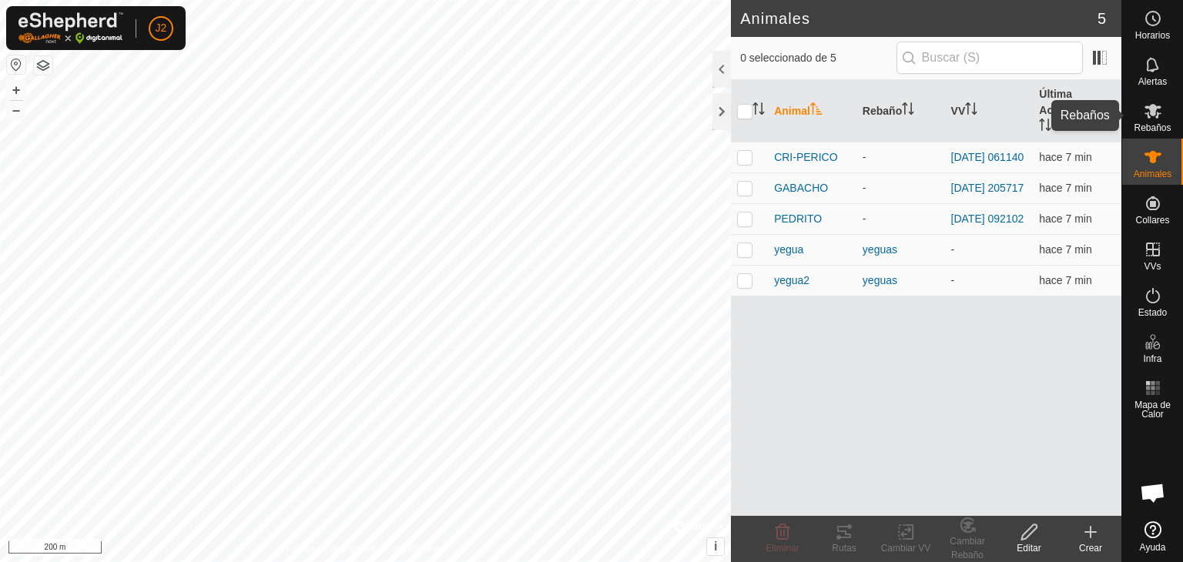
click at [1160, 124] on span "Rebaños" at bounding box center [1152, 127] width 37 height 9
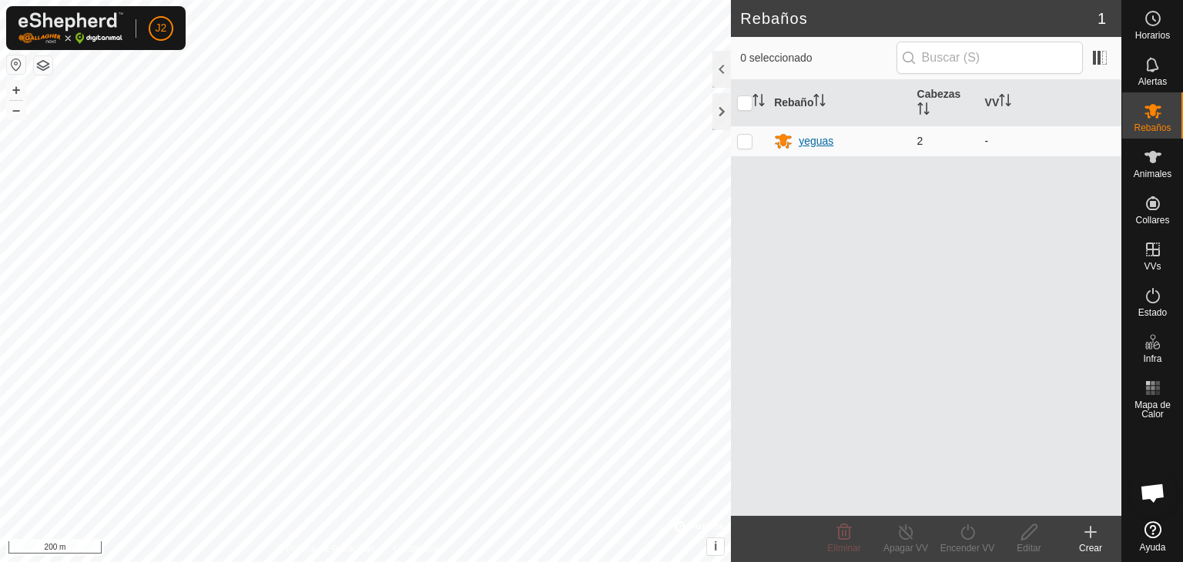
click at [816, 137] on div "yeguas" at bounding box center [816, 141] width 35 height 16
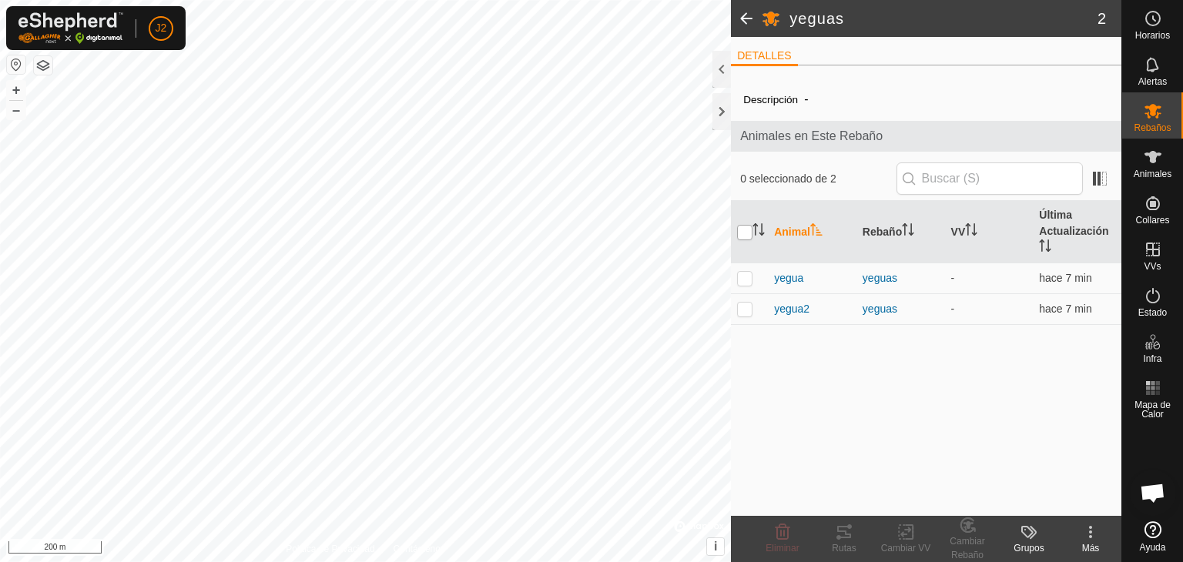
click at [745, 229] on input "checkbox" at bounding box center [744, 232] width 15 height 15
checkbox input "true"
click at [902, 538] on icon at bounding box center [905, 532] width 19 height 18
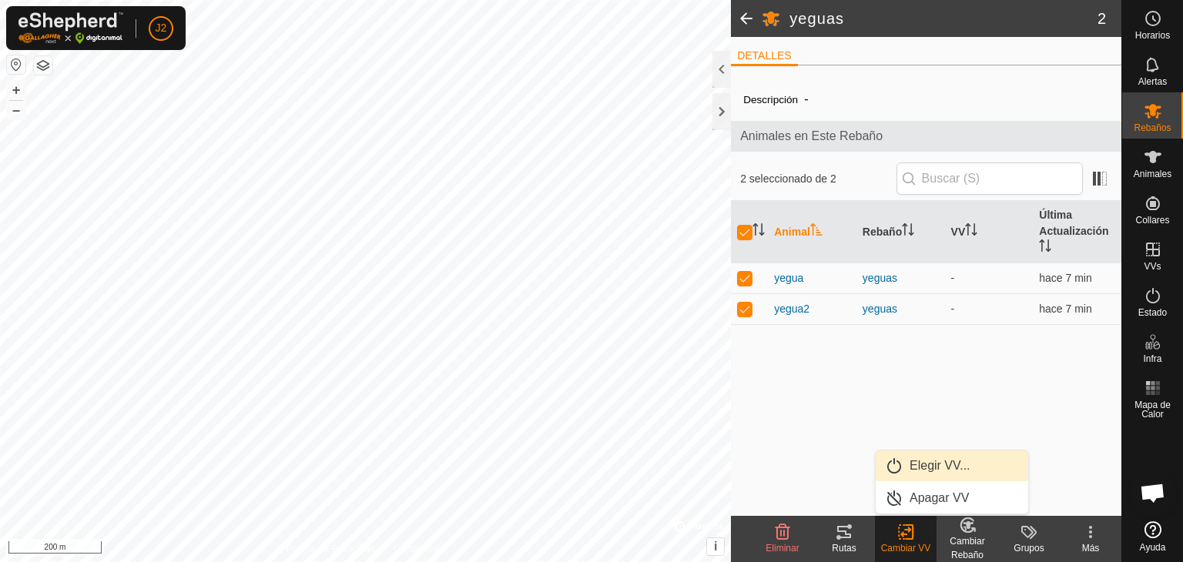
click at [930, 467] on link "Elegir VV..." at bounding box center [952, 465] width 152 height 31
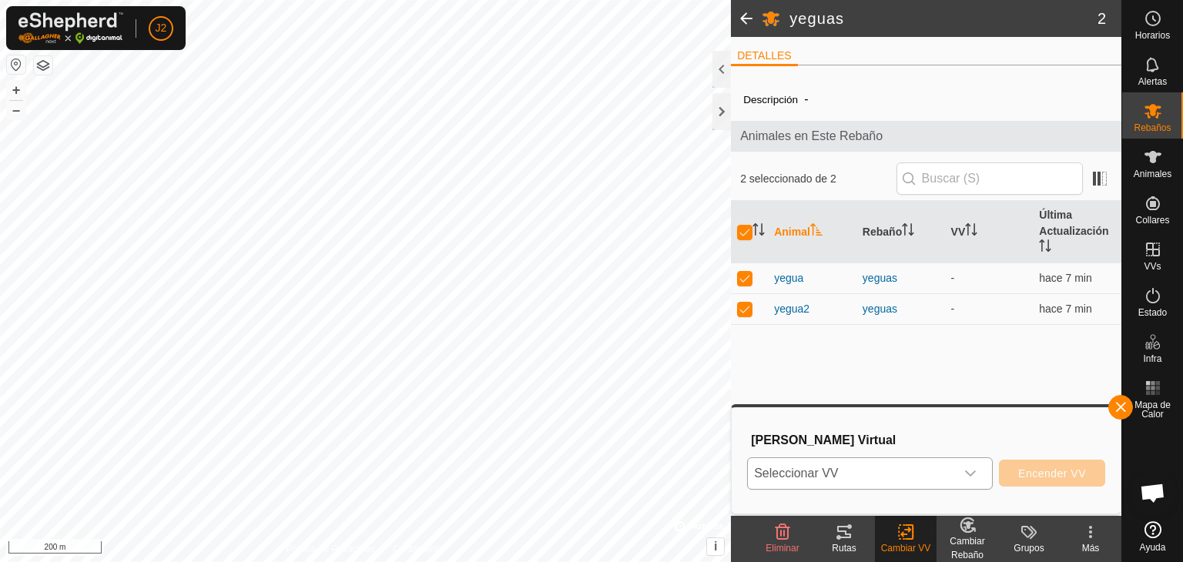
click at [887, 464] on span "Seleccionar VV" at bounding box center [851, 473] width 207 height 31
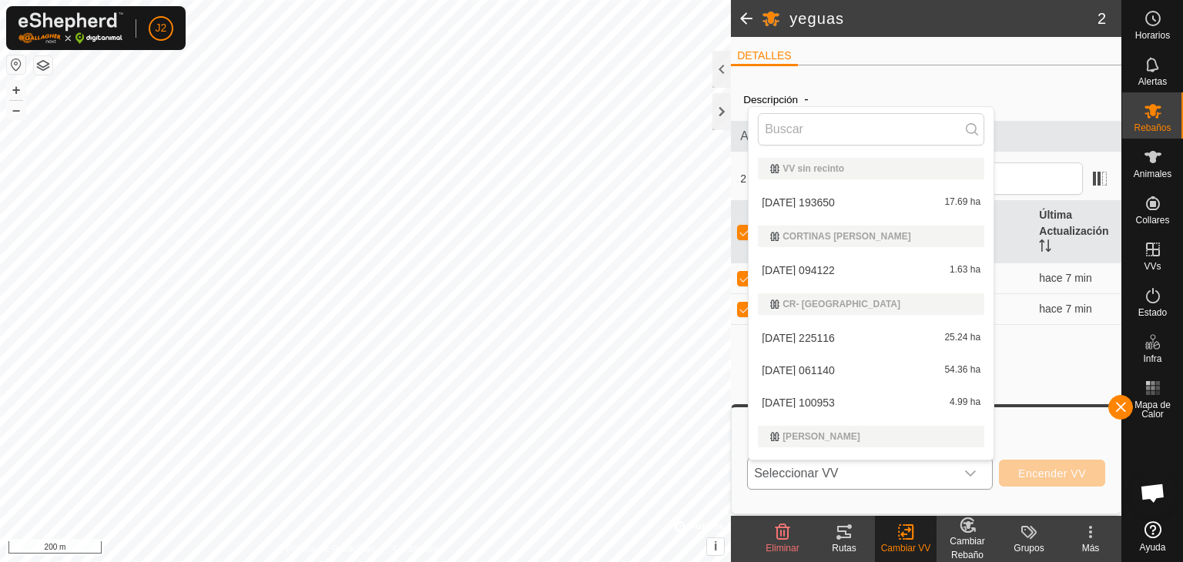
click at [866, 196] on li "2025-09-29 193650 17.69 ha" at bounding box center [871, 202] width 245 height 31
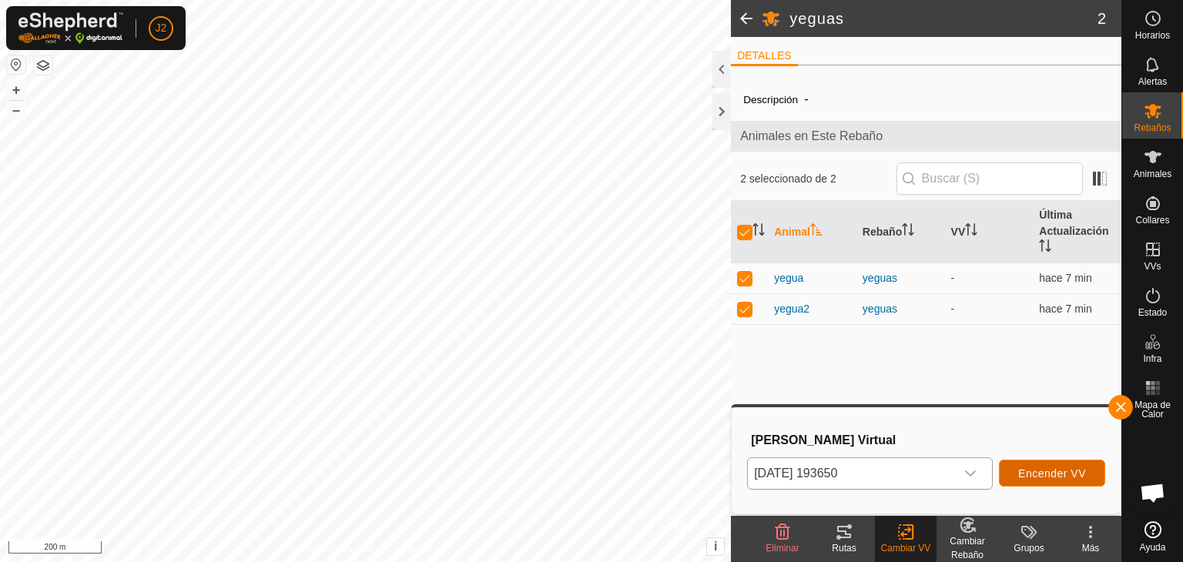
click at [1040, 474] on span "Encender VV" at bounding box center [1052, 473] width 68 height 12
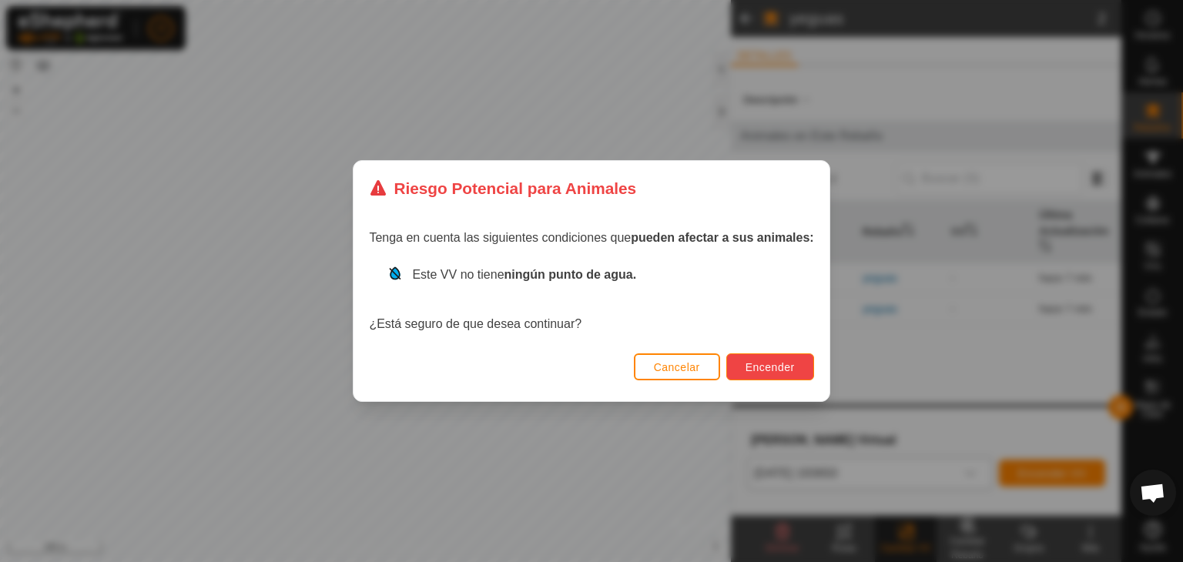
click at [776, 367] on span "Encender" at bounding box center [769, 367] width 49 height 12
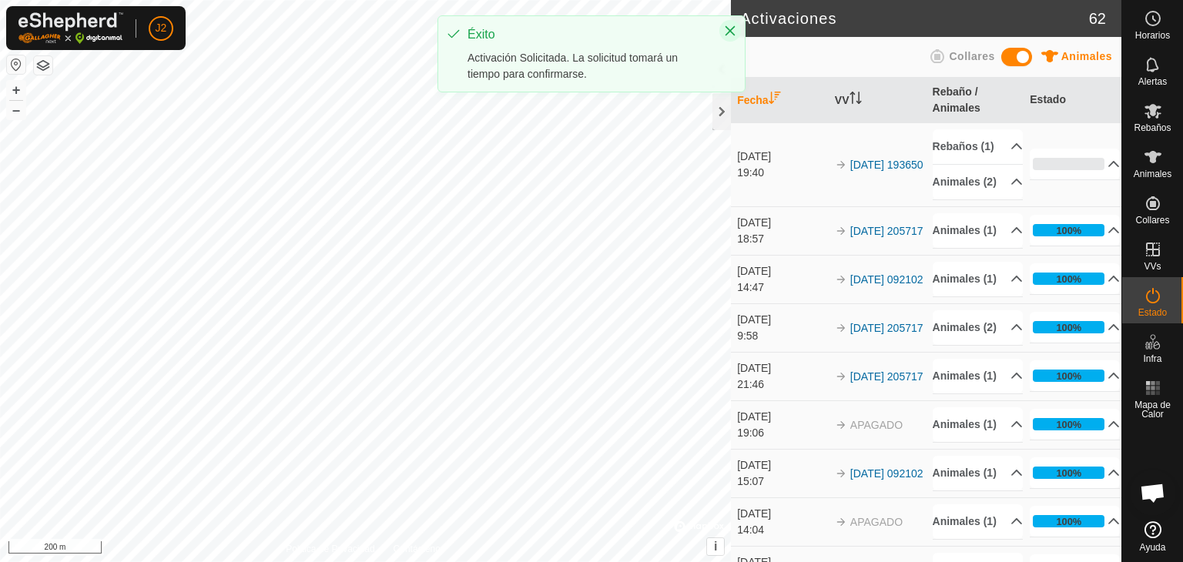
click at [735, 34] on icon "Close" at bounding box center [730, 31] width 12 height 12
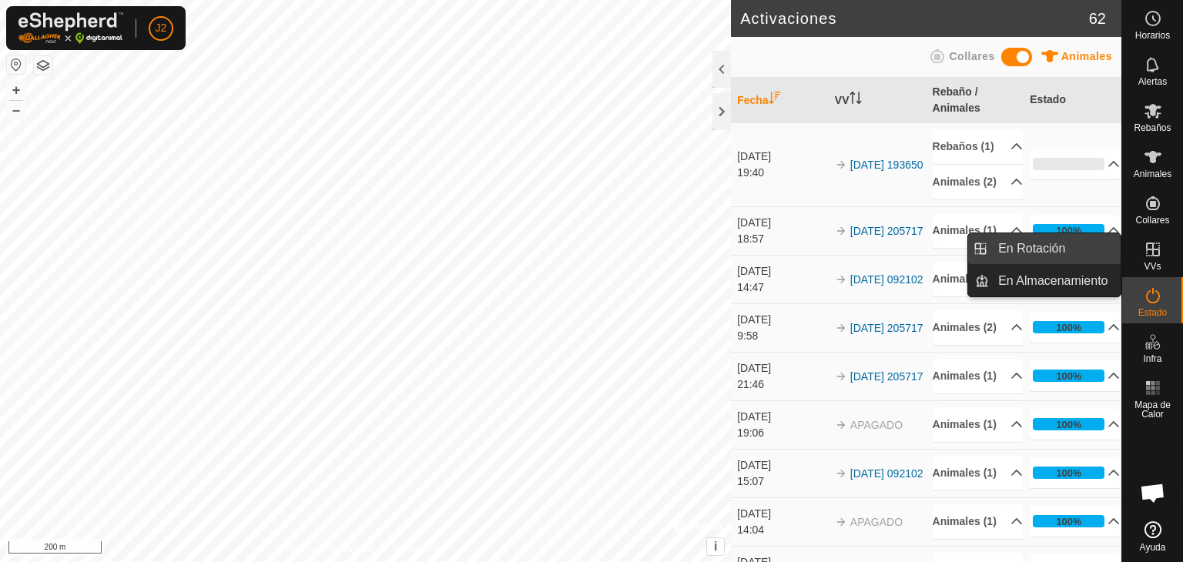
drag, startPoint x: 1088, startPoint y: 255, endPoint x: 1072, endPoint y: 251, distance: 16.6
click at [1072, 251] on link "En Rotación" at bounding box center [1055, 248] width 132 height 31
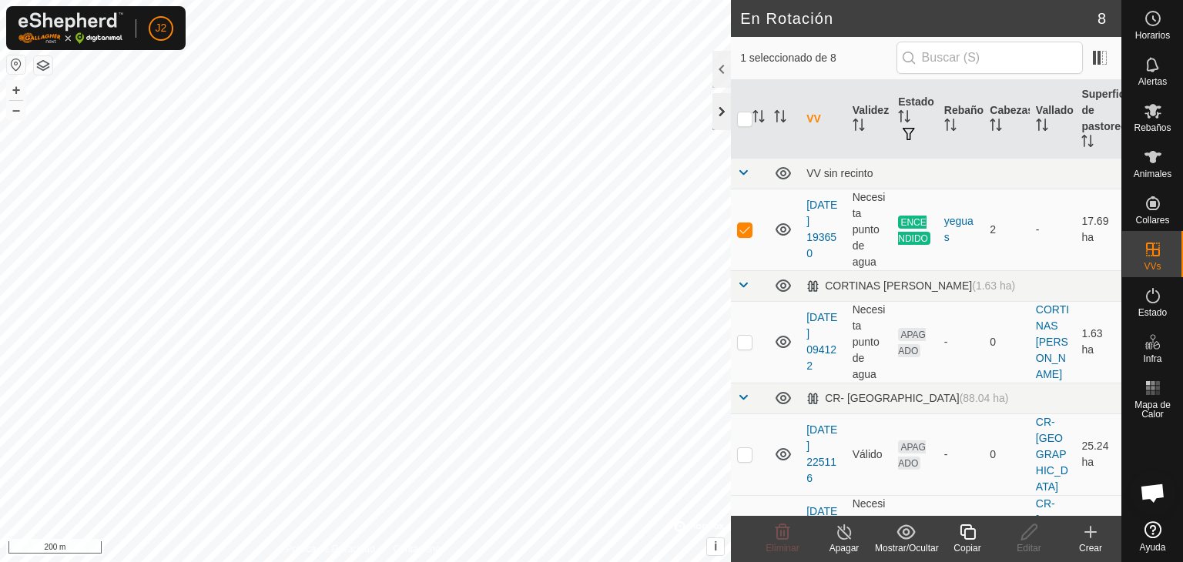
click at [719, 109] on div at bounding box center [721, 111] width 18 height 37
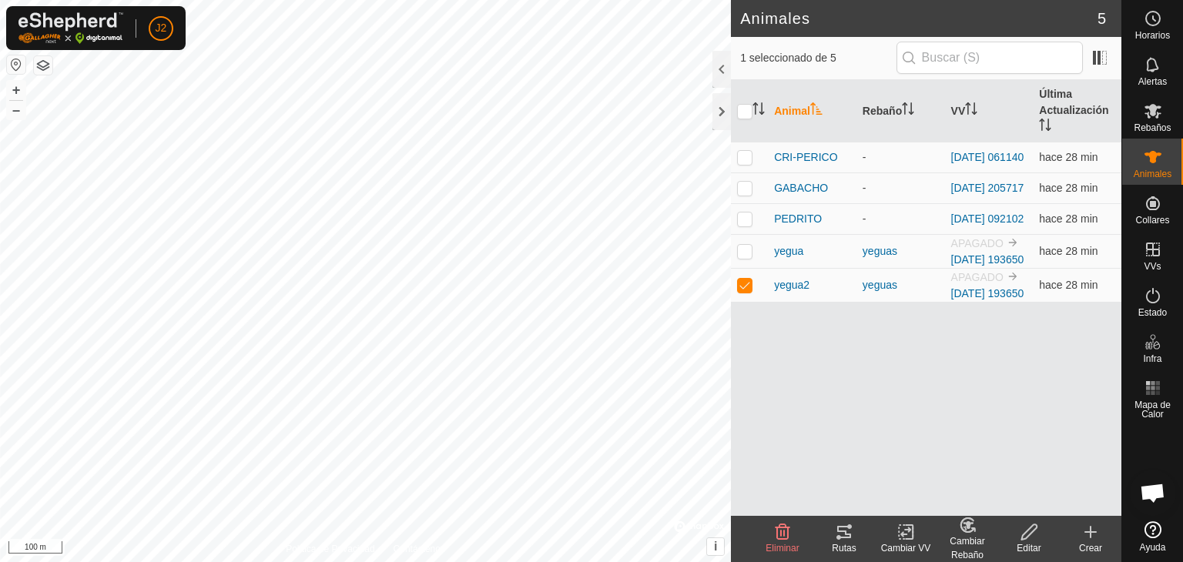
click at [841, 540] on icon at bounding box center [844, 532] width 18 height 18
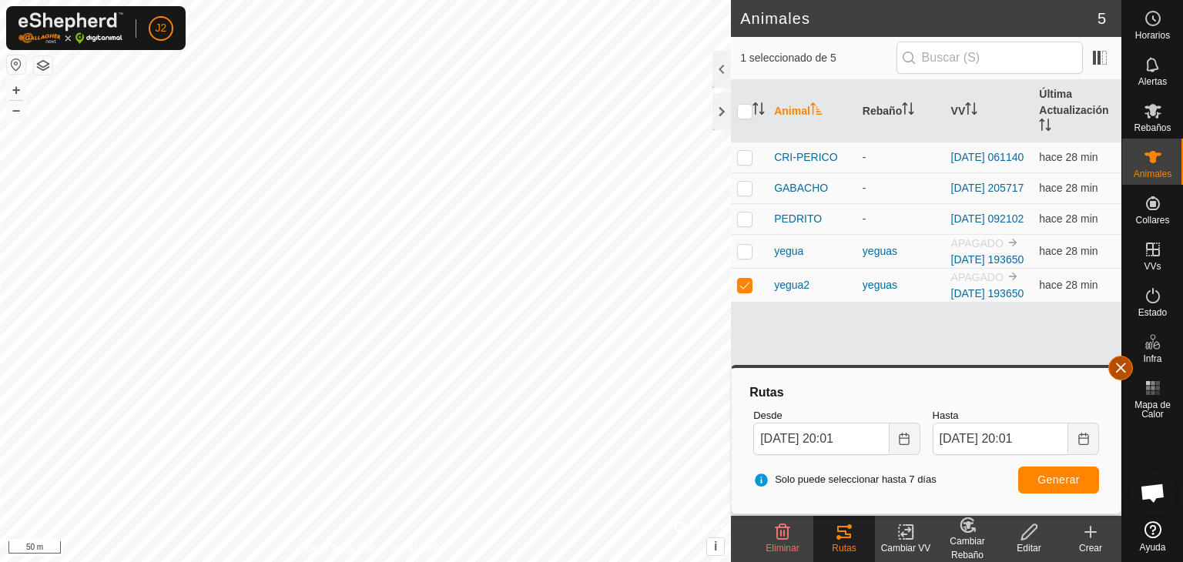
click at [1117, 370] on button "button" at bounding box center [1120, 368] width 25 height 25
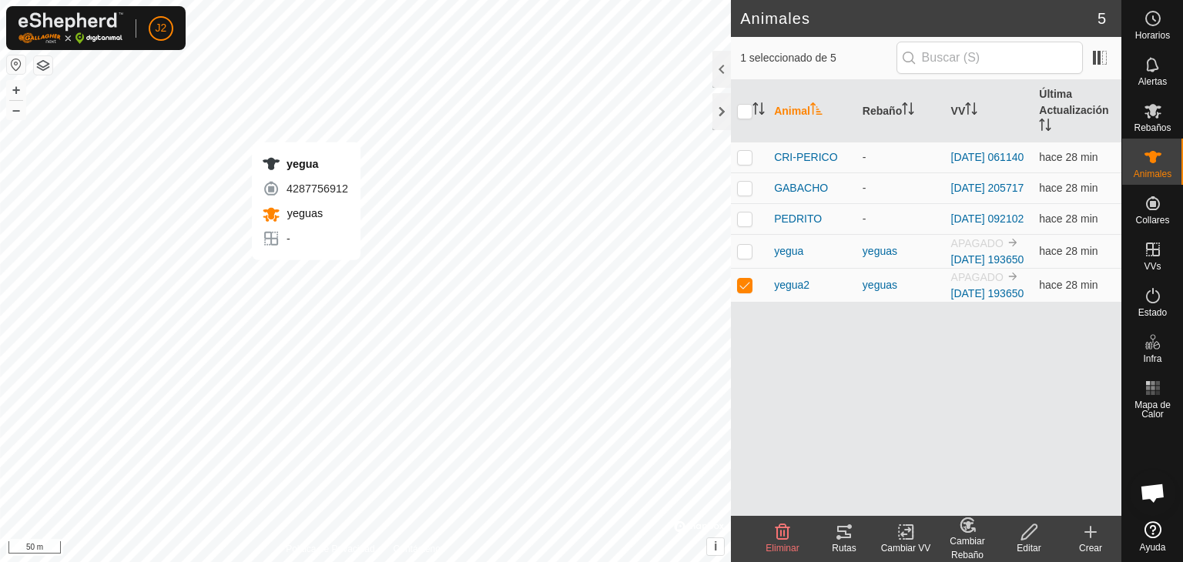
checkbox input "true"
checkbox input "false"
click at [840, 536] on icon at bounding box center [838, 537] width 5 height 5
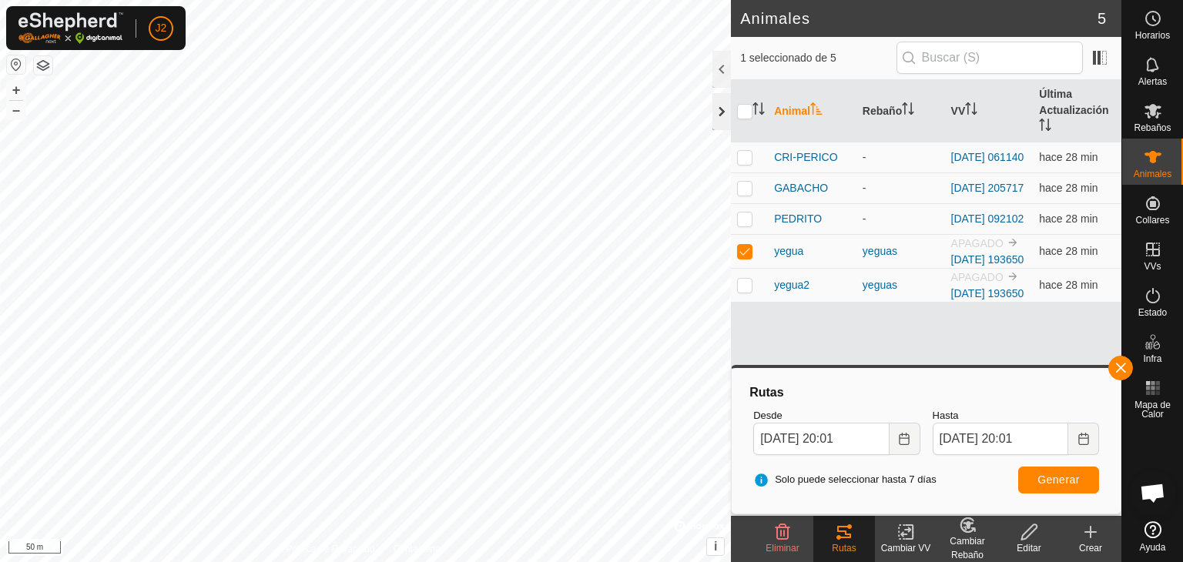
click at [724, 116] on div at bounding box center [721, 111] width 18 height 37
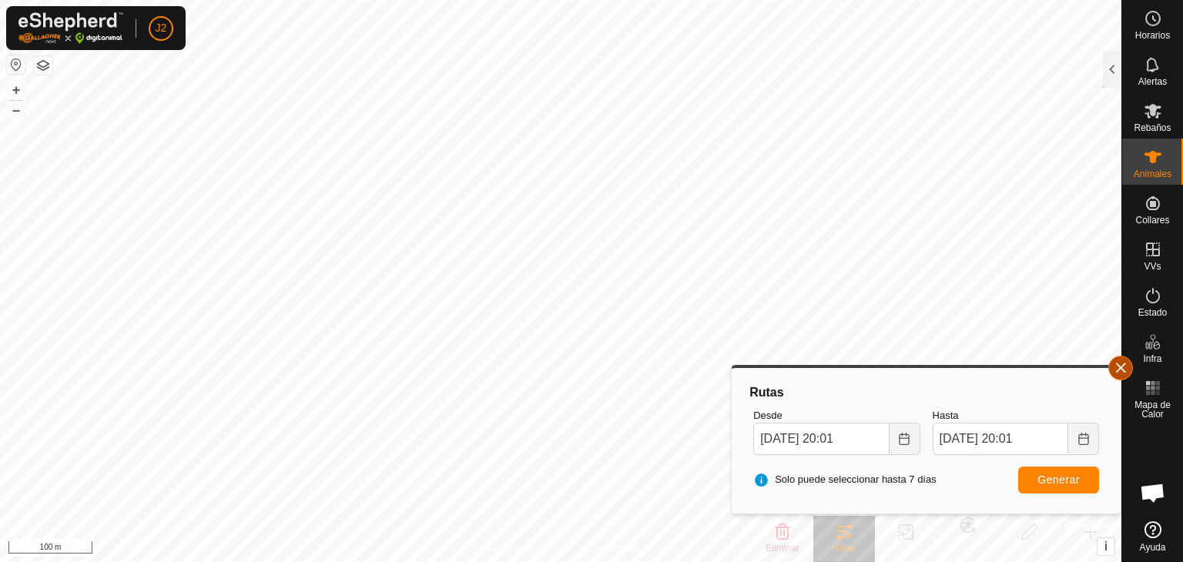
click at [1117, 363] on button "button" at bounding box center [1120, 368] width 25 height 25
